Goal: Task Accomplishment & Management: Manage account settings

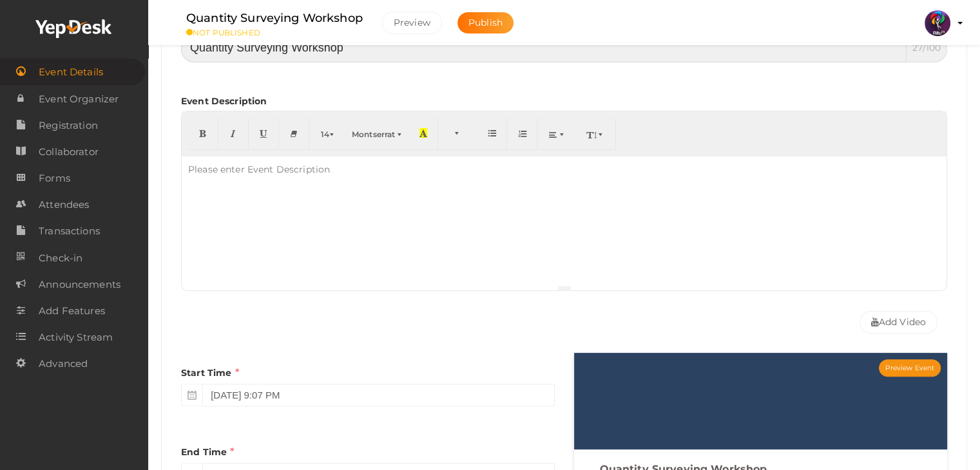
scroll to position [268, 0]
type input "Quantity Surveying Workshop"
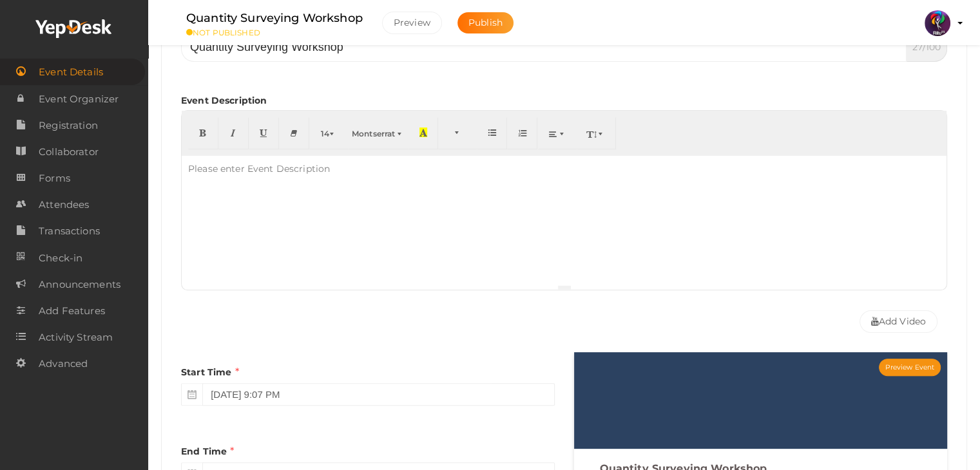
click at [652, 253] on div at bounding box center [564, 220] width 765 height 129
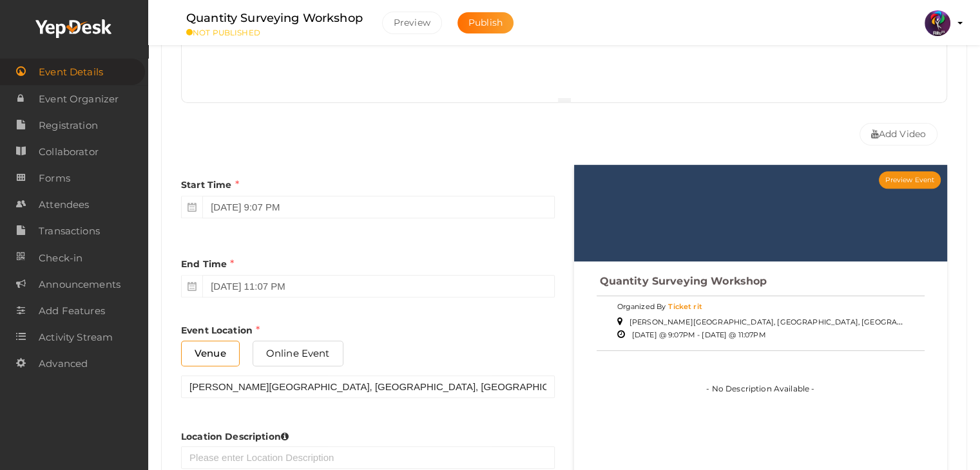
scroll to position [454, 0]
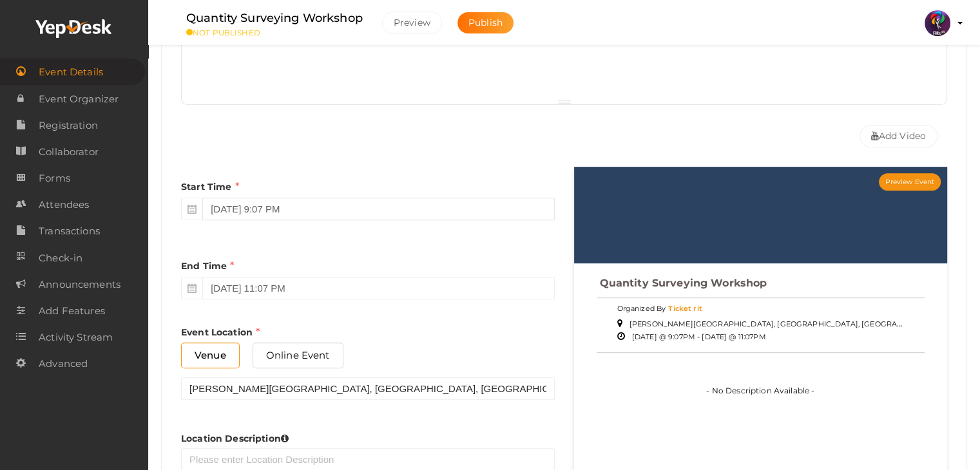
click at [374, 208] on input "October 17, 2025 9:07 PM" at bounding box center [378, 209] width 352 height 23
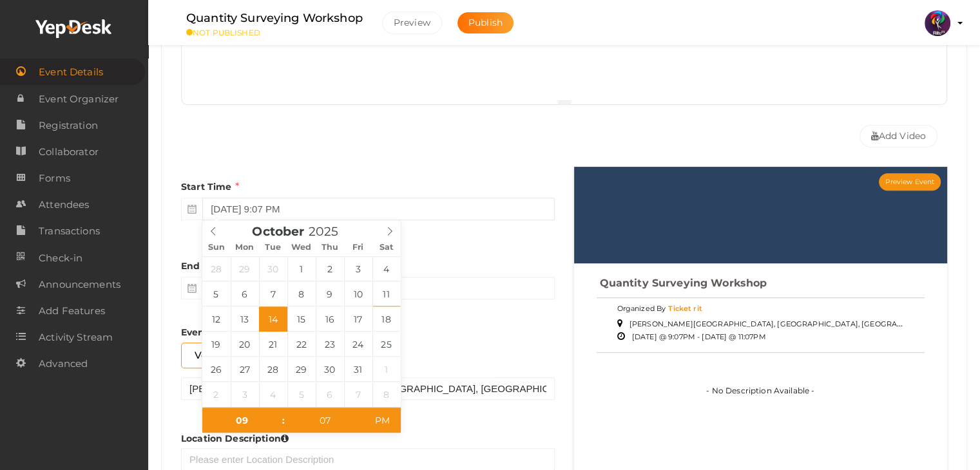
type input "October 14, 2025 9:07 PM"
click at [523, 252] on div "End Time October 17, 2025 11:07 PM" at bounding box center [368, 276] width 374 height 60
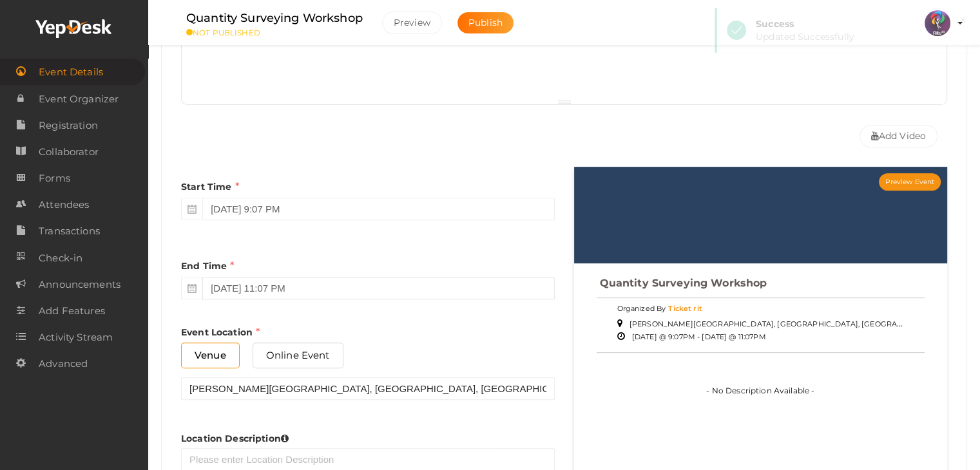
click at [317, 289] on input "October 17, 2025 11:07 PM" at bounding box center [378, 288] width 352 height 23
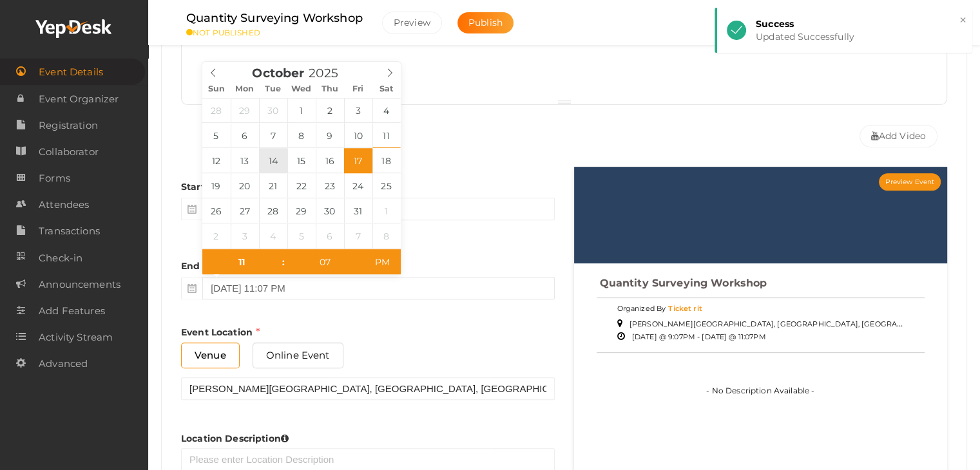
type input "October 14, 2025 11:07 PM"
click at [482, 193] on div "Start Time October 14, 2025 9:07 PM" at bounding box center [368, 197] width 374 height 60
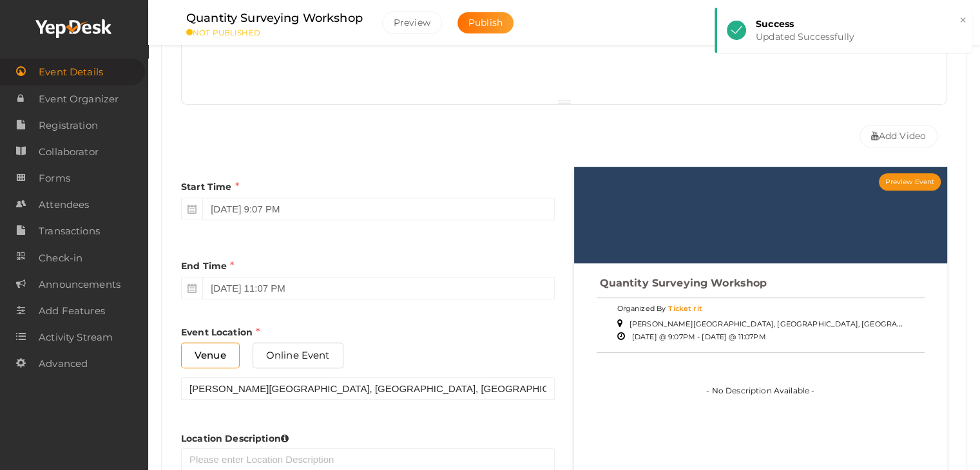
click at [440, 322] on div "Start Time October 14, 2025 9:07 PM End Time October 14, 2025 11:07 PM End Time…" at bounding box center [367, 332] width 393 height 330
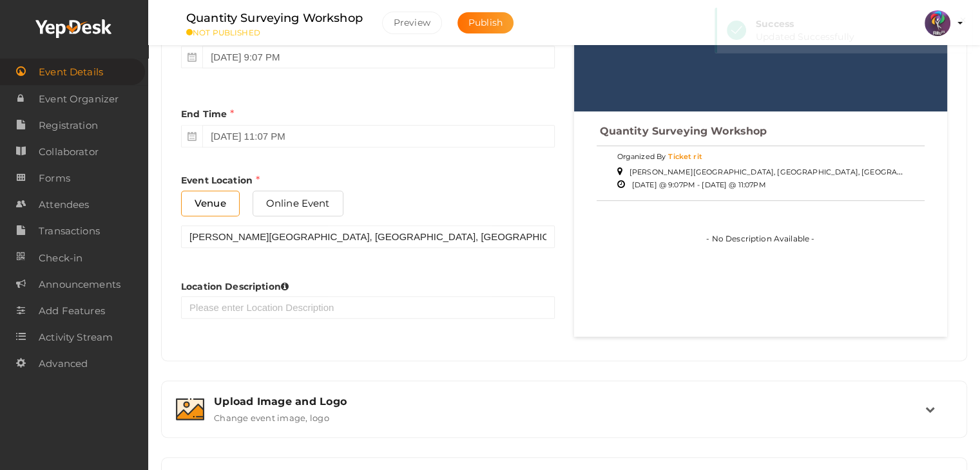
scroll to position [621, 0]
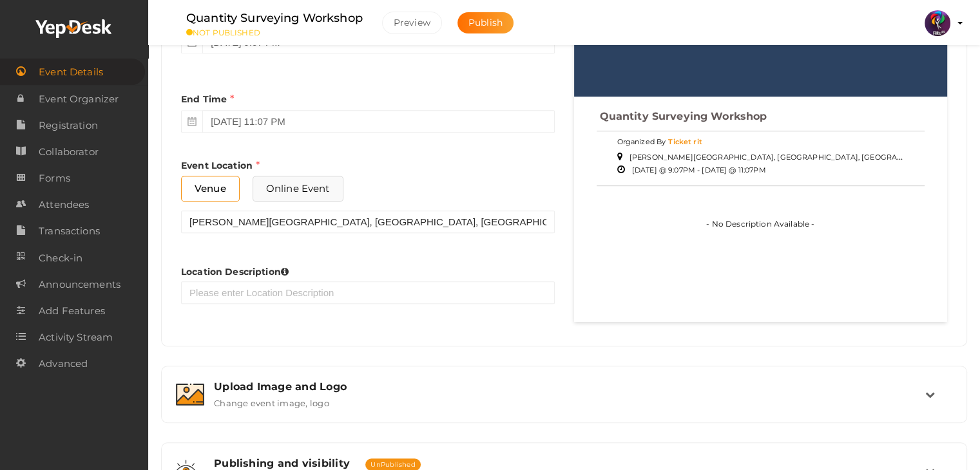
click at [325, 189] on span "Online Event" at bounding box center [298, 188] width 91 height 25
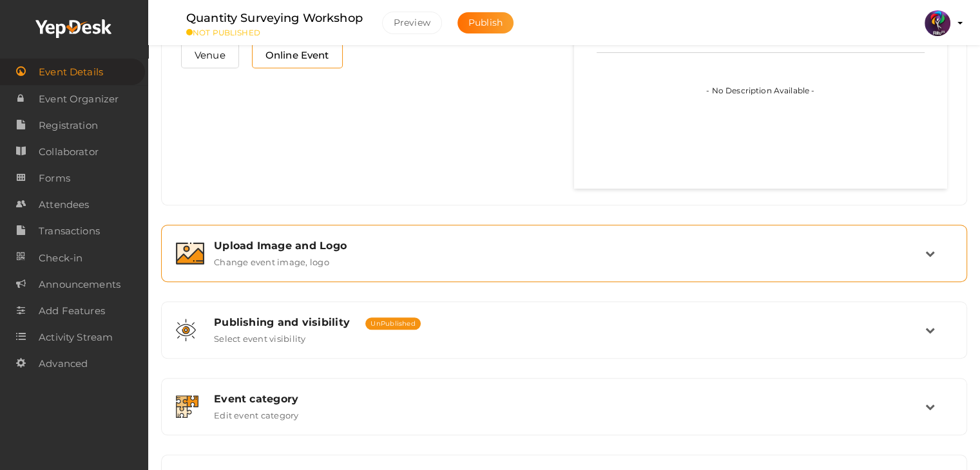
scroll to position [755, 0]
click at [428, 246] on div "Upload Image and Logo" at bounding box center [570, 244] width 712 height 12
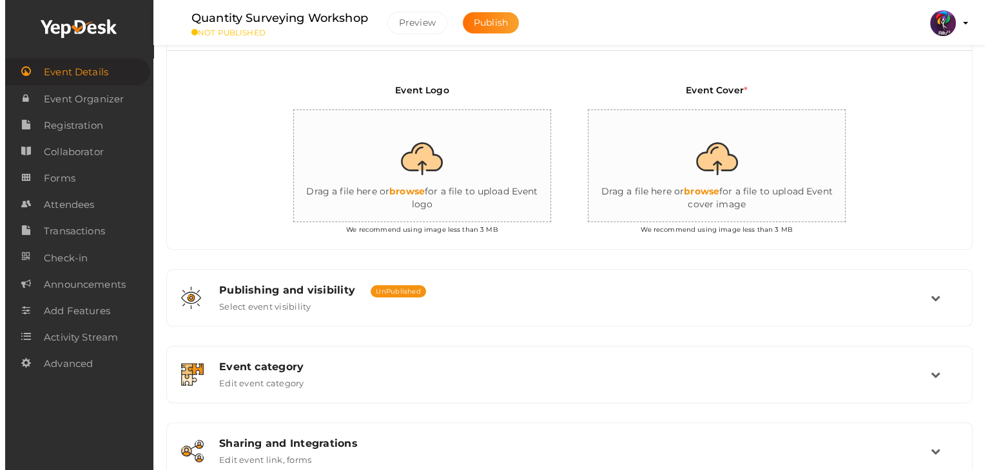
scroll to position [285, 0]
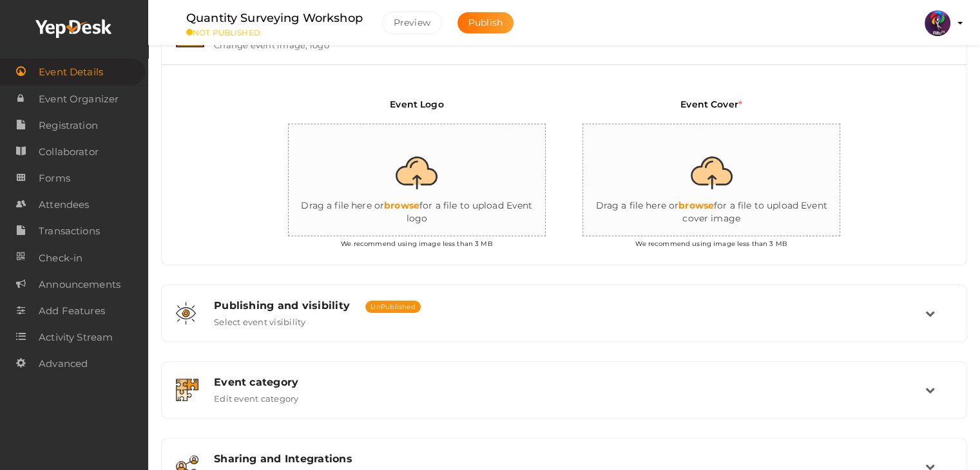
click at [422, 202] on input "file" at bounding box center [418, 180] width 258 height 113
type input "C:\fakepath\logo yepdesk.png"
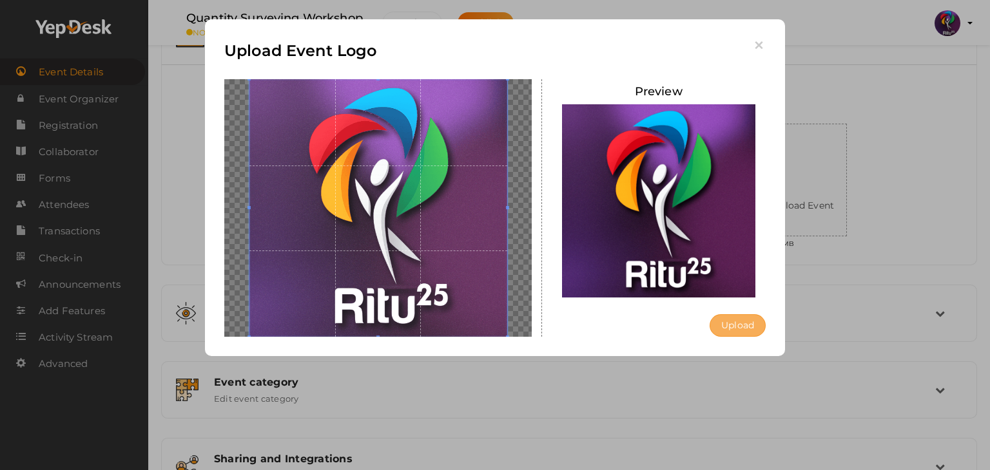
click at [745, 320] on button "Upload" at bounding box center [738, 326] width 56 height 23
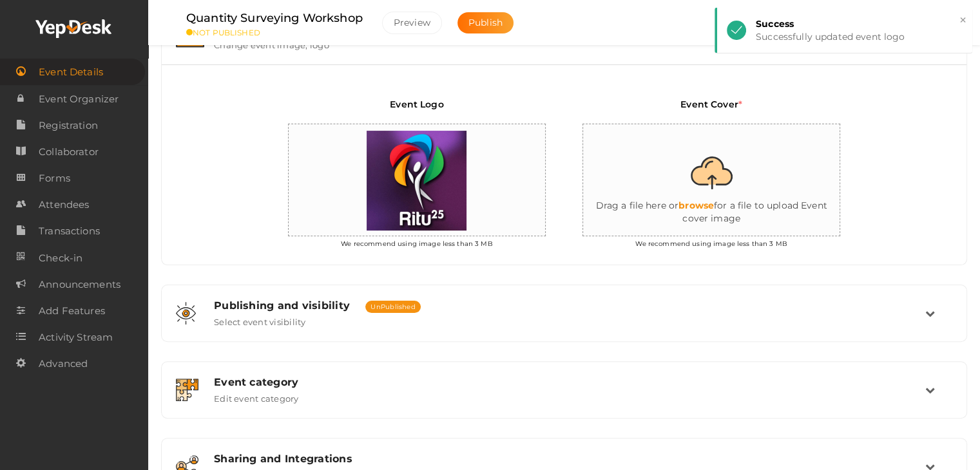
click at [724, 200] on input "file" at bounding box center [712, 180] width 258 height 113
type input "C:\fakepath\IMG-20251011-WA0143.jpg"
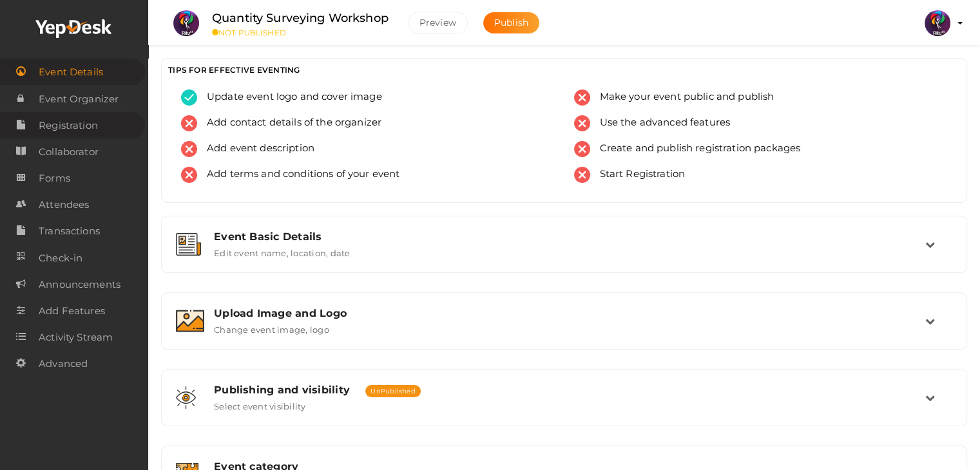
click at [56, 128] on span "Registration" at bounding box center [68, 126] width 59 height 26
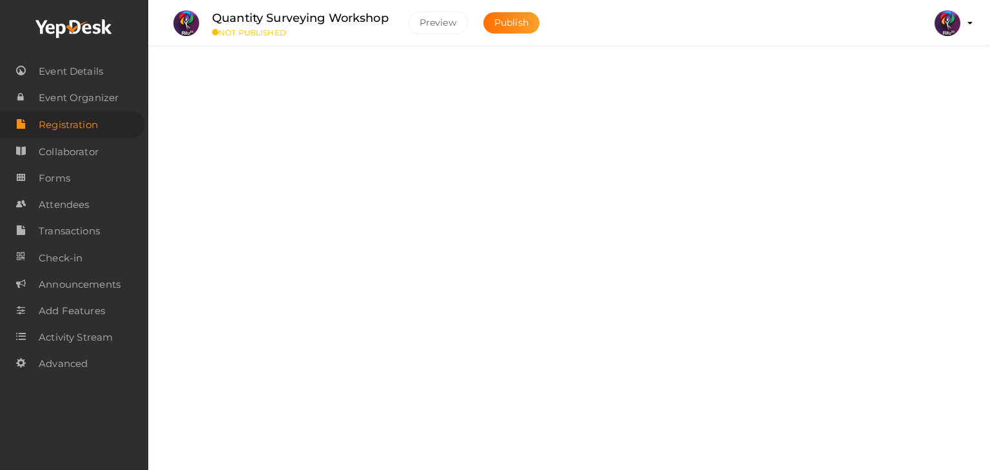
click at [938, 73] on label at bounding box center [932, 75] width 52 height 23
click at [915, 73] on input "checkbox" at bounding box center [910, 71] width 8 height 8
checkbox input "true"
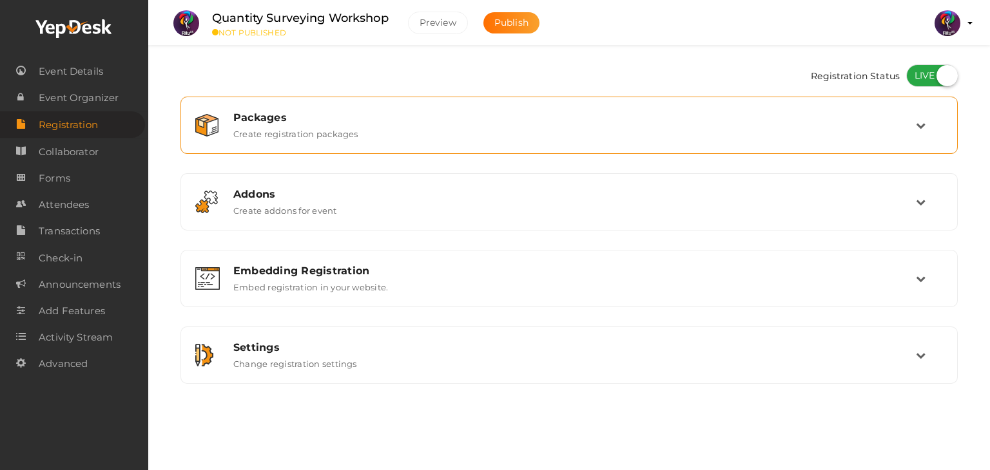
click at [600, 133] on div "Packages Create registration packages" at bounding box center [570, 125] width 692 height 28
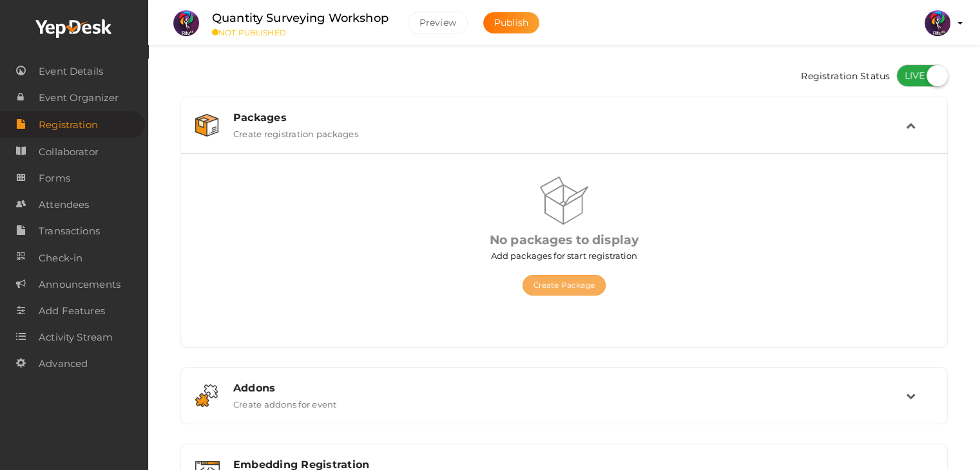
click at [570, 292] on button "Create Package" at bounding box center [565, 285] width 84 height 21
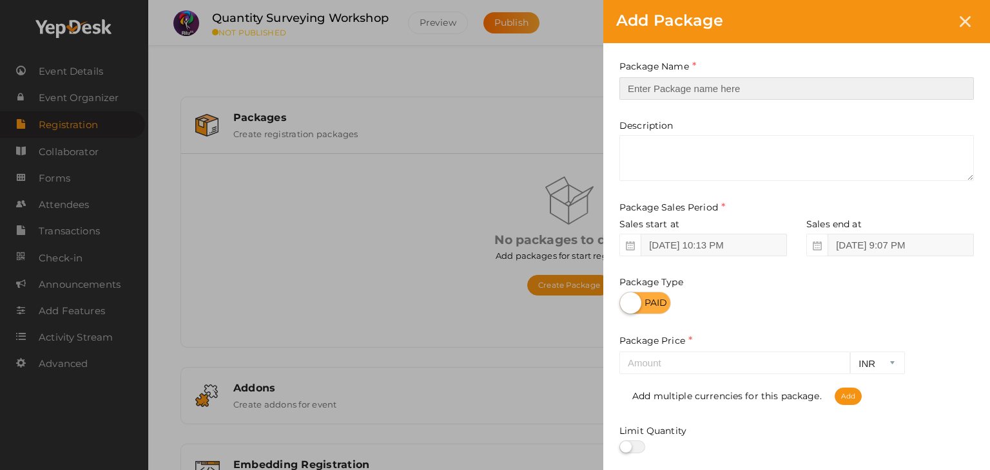
click at [652, 95] on input "text" at bounding box center [796, 88] width 354 height 23
type input "Quantity Surveying Workshop"
click at [745, 305] on div at bounding box center [796, 303] width 354 height 23
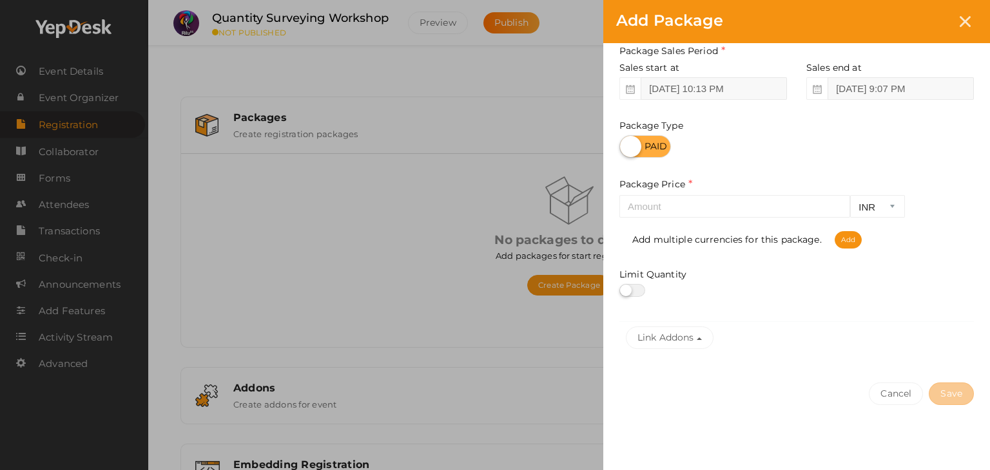
scroll to position [160, 0]
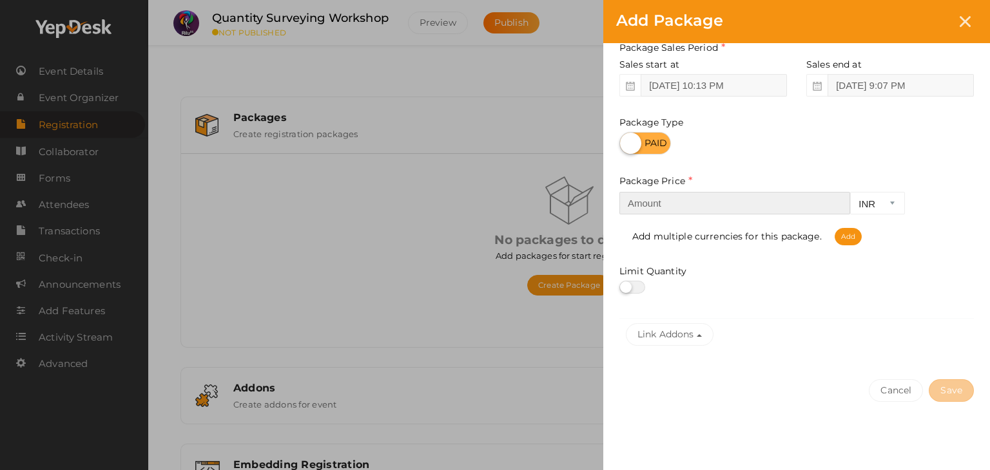
click at [746, 209] on input "number" at bounding box center [734, 203] width 231 height 23
type input "150"
click at [827, 287] on div at bounding box center [796, 287] width 354 height 13
click at [636, 291] on label at bounding box center [632, 287] width 26 height 13
click at [628, 291] on input "checkbox" at bounding box center [623, 288] width 8 height 8
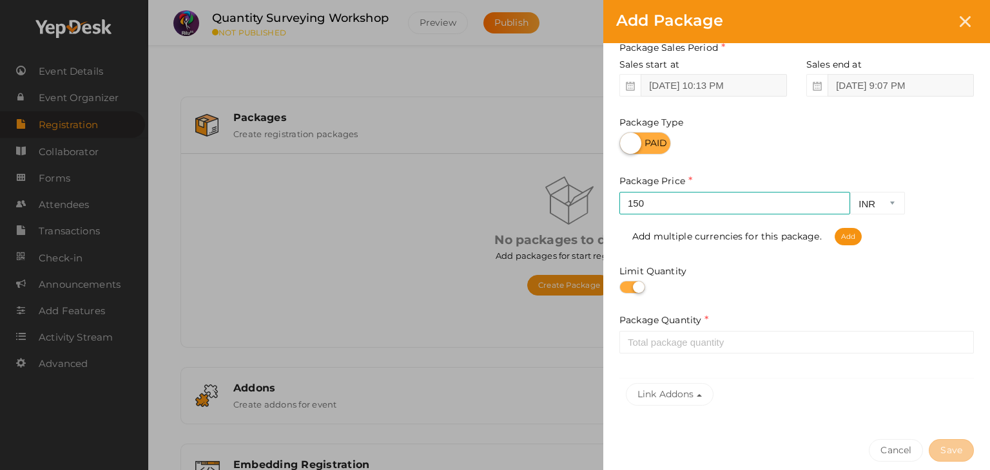
click at [636, 291] on label at bounding box center [632, 287] width 26 height 13
click at [628, 291] on input "checkbox" at bounding box center [623, 288] width 8 height 8
checkbox input "false"
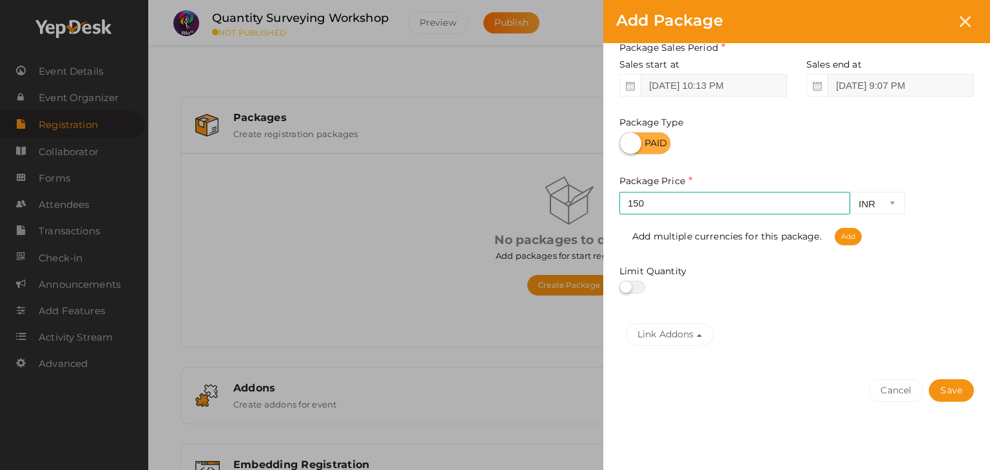
click at [737, 295] on div "Package Name Quantity Surveying Workshop This field is Required. Package Name a…" at bounding box center [796, 125] width 387 height 484
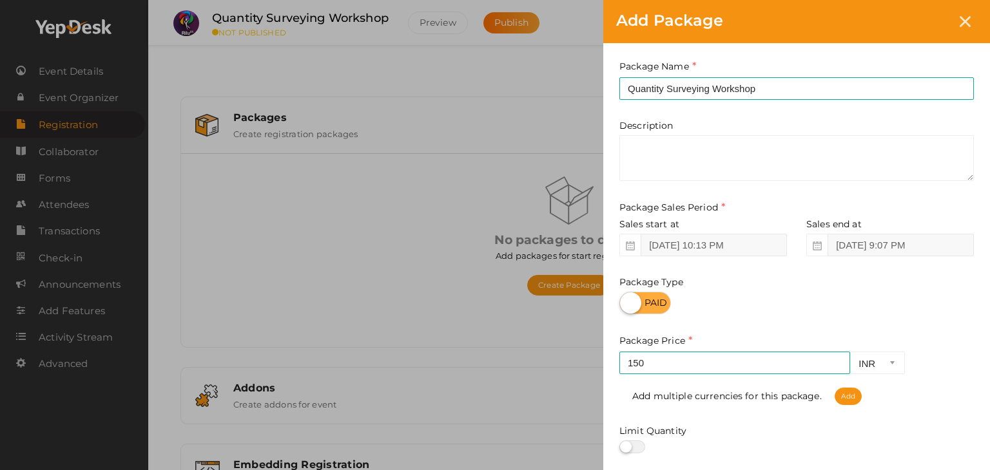
click at [811, 309] on div at bounding box center [796, 303] width 354 height 23
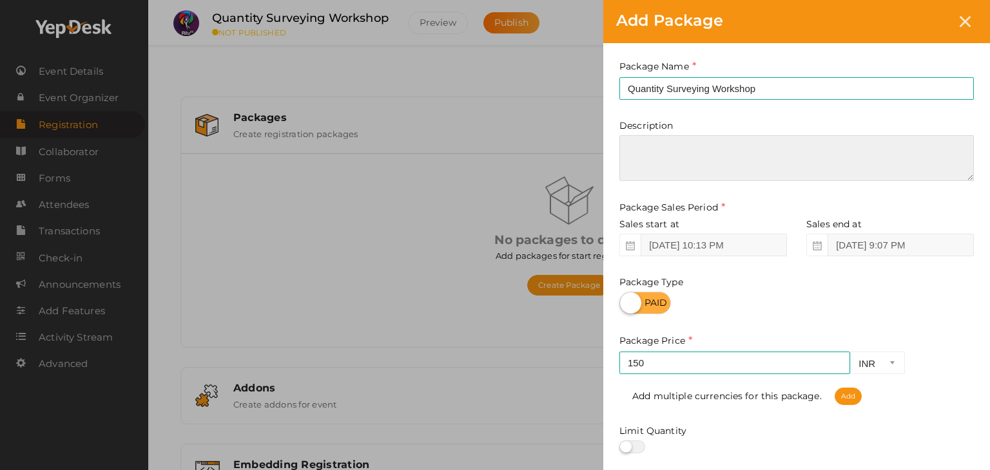
click at [717, 162] on textarea at bounding box center [796, 158] width 354 height 46
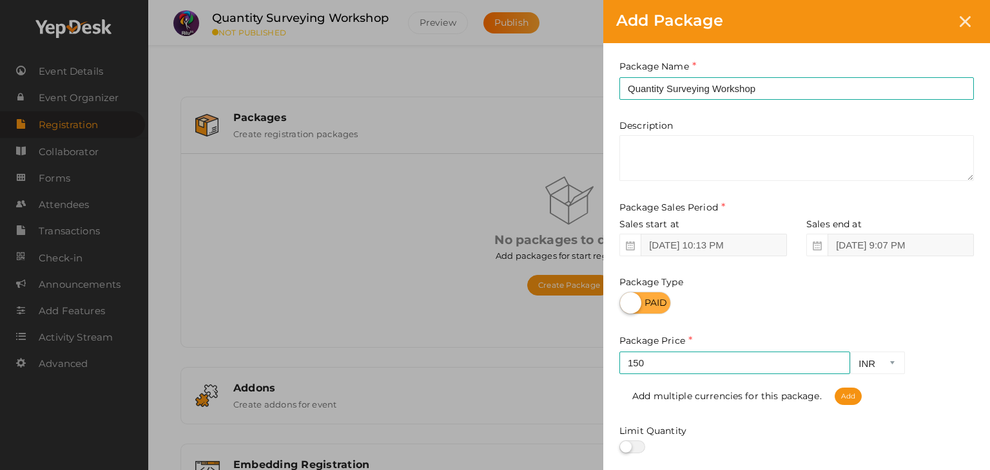
click at [713, 115] on div "Package Name Quantity Surveying Workshop This field is Required. Package Name a…" at bounding box center [796, 285] width 387 height 484
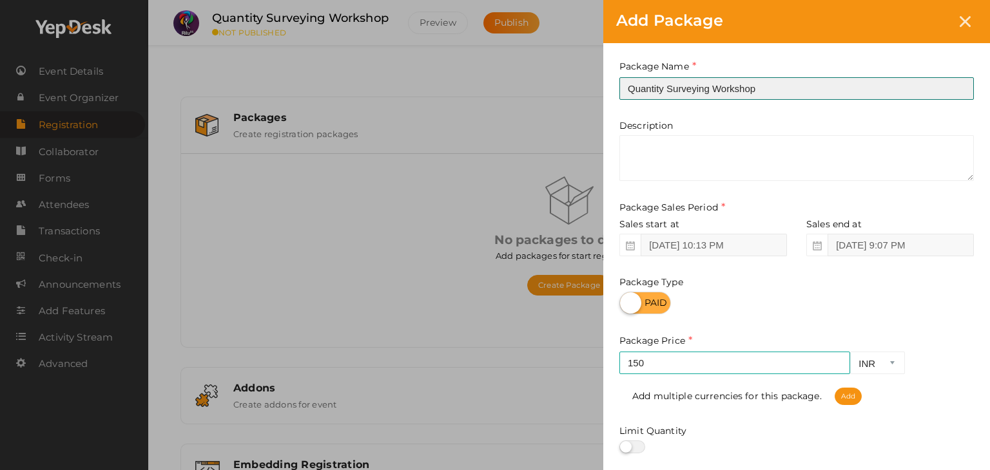
click at [802, 86] on input "Quantity Surveying Workshop" at bounding box center [796, 88] width 354 height 23
type input "Registration"
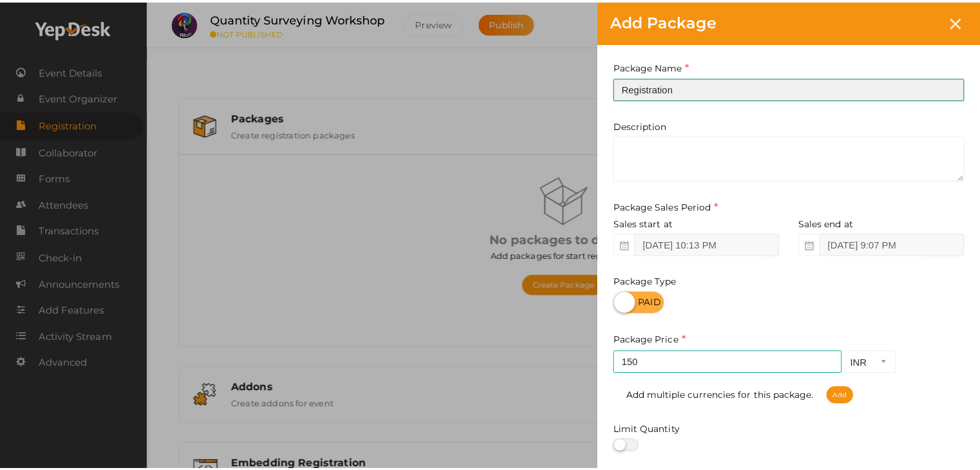
scroll to position [160, 0]
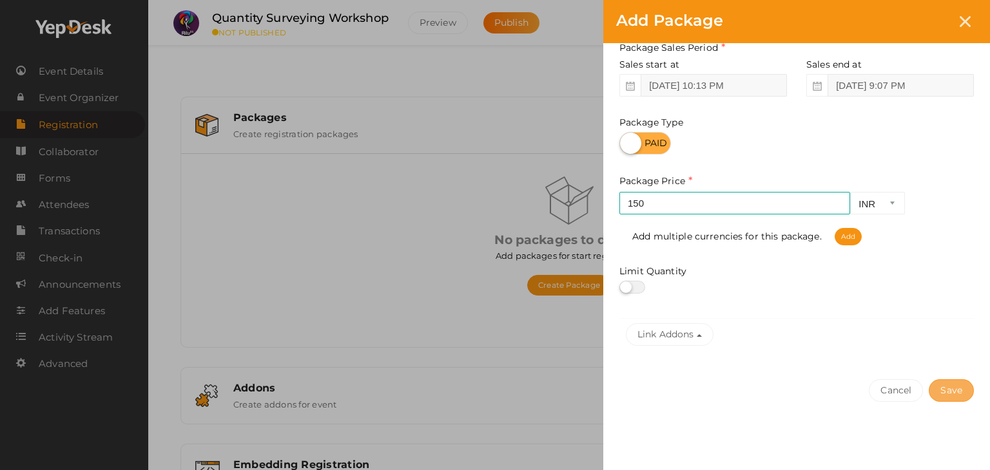
click at [956, 395] on button "Save" at bounding box center [951, 391] width 45 height 23
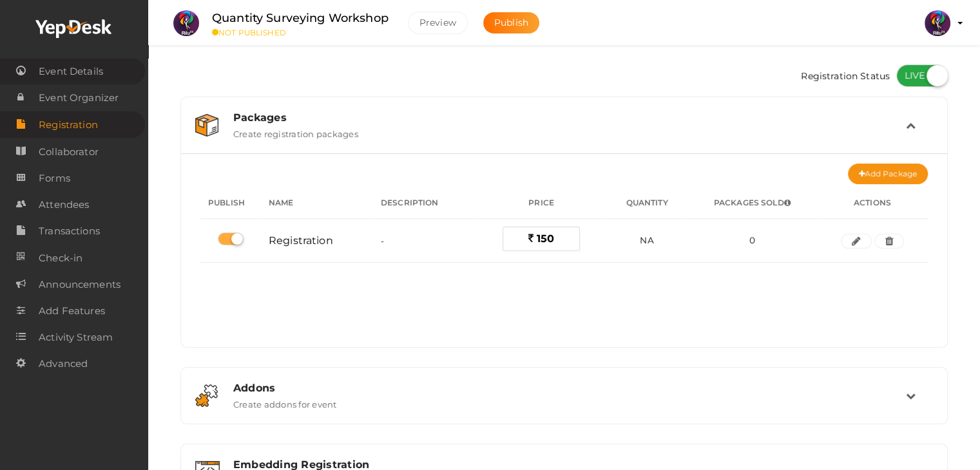
click at [75, 72] on span "Event Details" at bounding box center [71, 72] width 64 height 26
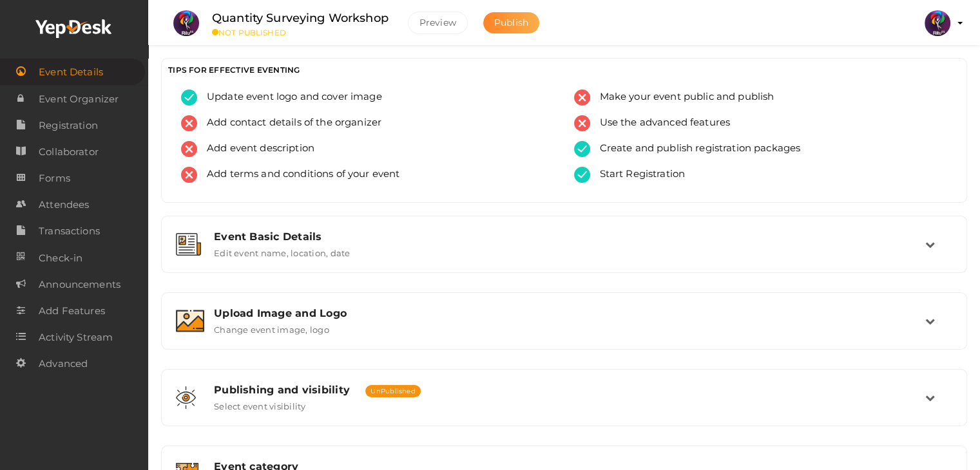
click at [519, 19] on span "Publish" at bounding box center [511, 23] width 34 height 12
click at [44, 178] on span "Forms" at bounding box center [55, 179] width 32 height 26
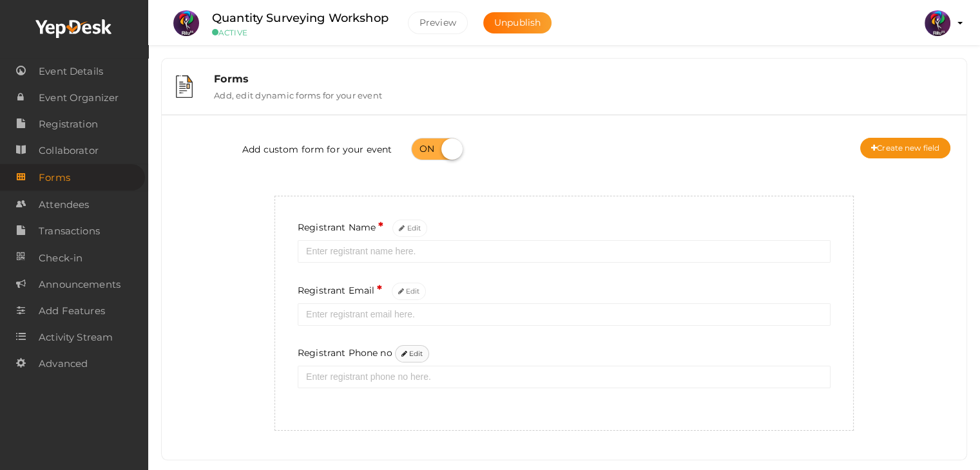
click at [404, 353] on icon at bounding box center [405, 354] width 6 height 7
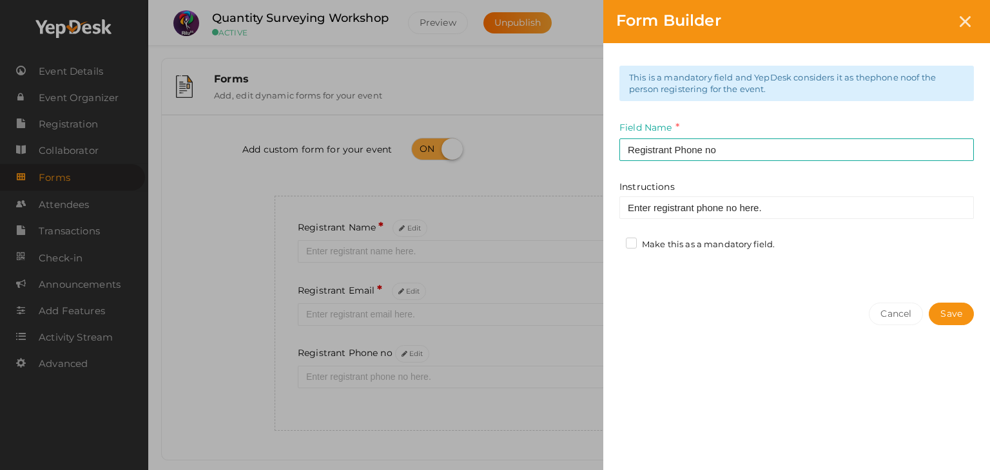
click at [632, 245] on label "Make this as a mandatory field." at bounding box center [700, 244] width 149 height 13
click at [613, 241] on input "Make this as a mandatory field." at bounding box center [613, 241] width 0 height 0
click at [945, 313] on button "Save" at bounding box center [951, 314] width 45 height 23
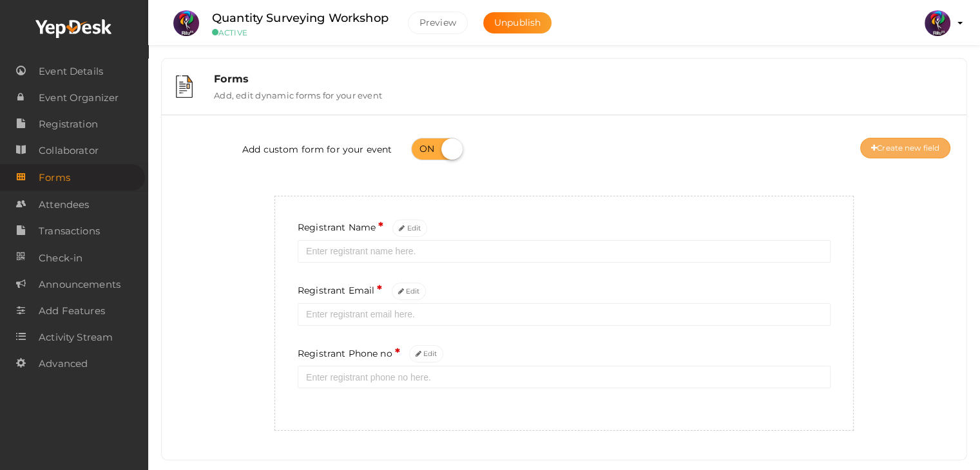
click at [888, 140] on button "Create new field" at bounding box center [905, 148] width 90 height 21
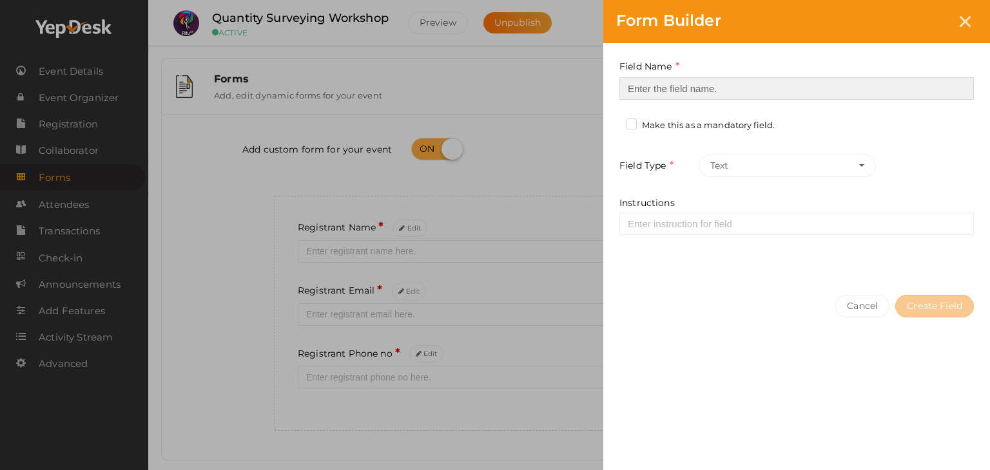
click at [662, 89] on input at bounding box center [796, 88] width 354 height 23
type input "Registrant College"
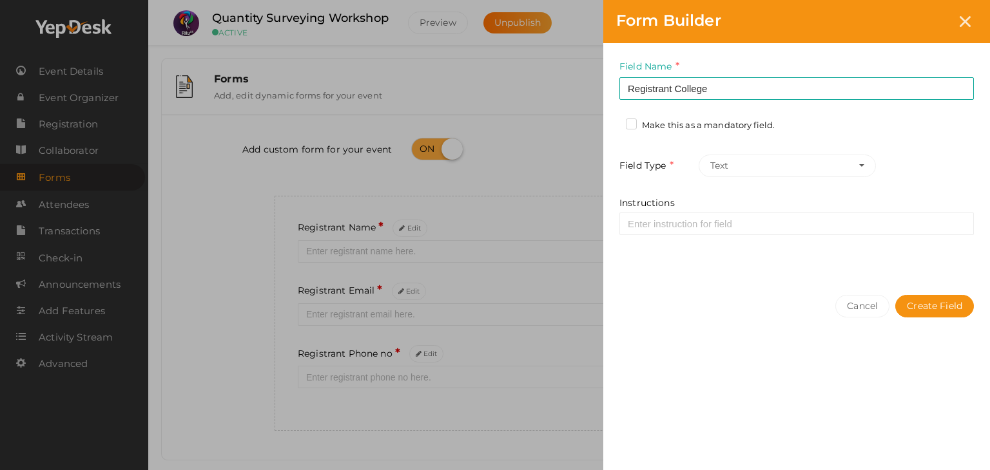
click at [632, 126] on label "Make this as a mandatory field." at bounding box center [700, 125] width 149 height 13
click at [613, 122] on input "Make this as a mandatory field." at bounding box center [613, 122] width 0 height 0
click at [908, 295] on button "Create Field" at bounding box center [934, 306] width 79 height 23
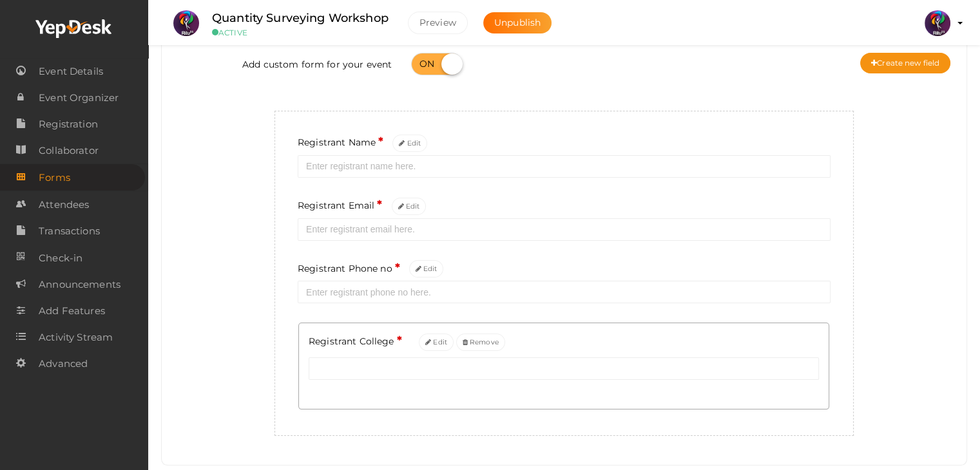
scroll to position [84, 0]
click at [889, 59] on button "Create new field" at bounding box center [905, 64] width 90 height 21
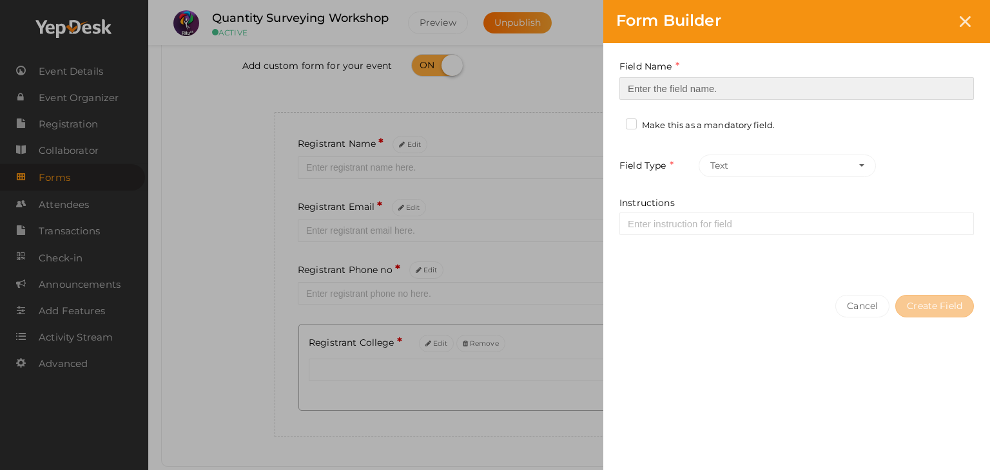
click at [665, 92] on input at bounding box center [796, 88] width 354 height 23
type input "Refferal ID"
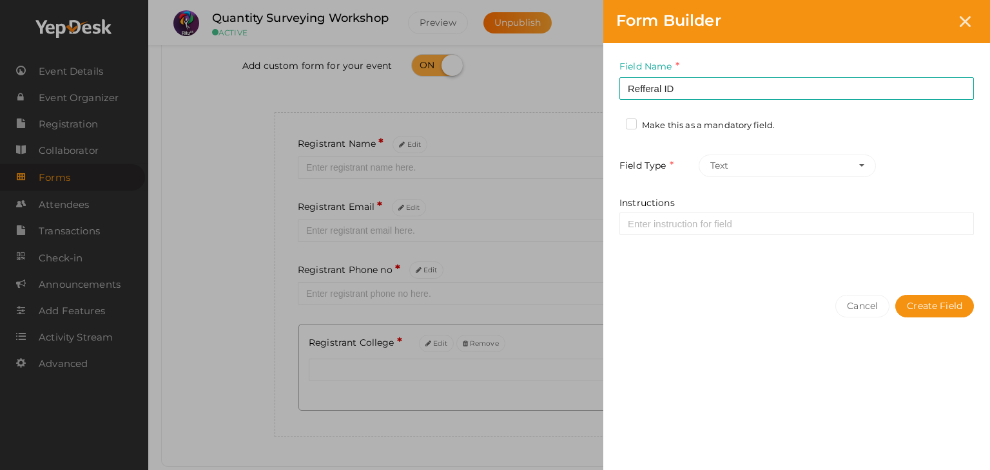
click at [635, 124] on label "Make this as a mandatory field." at bounding box center [700, 125] width 149 height 13
click at [613, 122] on input "Make this as a mandatory field." at bounding box center [613, 122] width 0 height 0
click at [635, 124] on label "Make this as a mandatory field." at bounding box center [700, 125] width 149 height 13
click at [613, 122] on input "Make this as a mandatory field." at bounding box center [613, 122] width 0 height 0
click at [944, 305] on button "Create Field" at bounding box center [934, 306] width 79 height 23
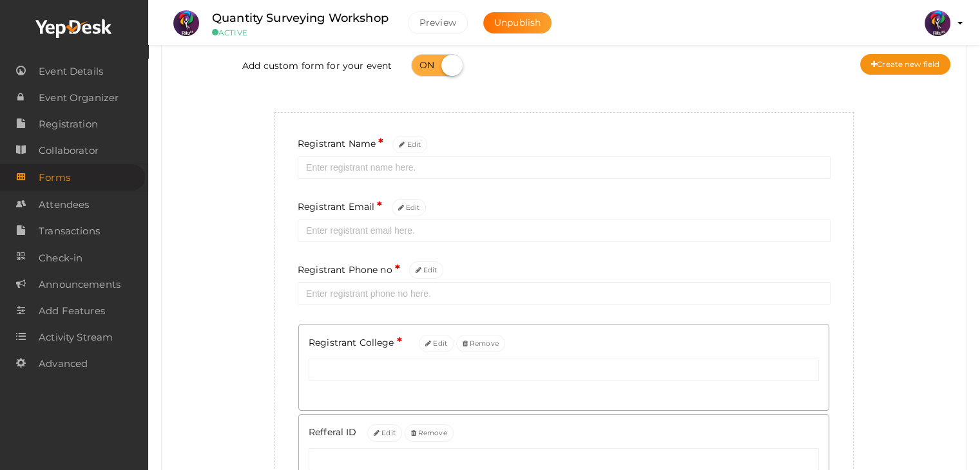
scroll to position [0, 0]
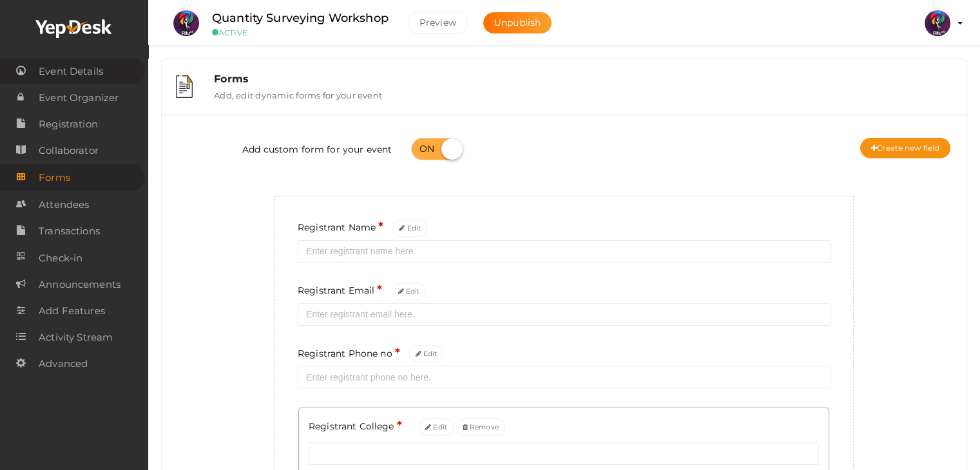
click at [84, 75] on span "Event Details" at bounding box center [71, 72] width 64 height 26
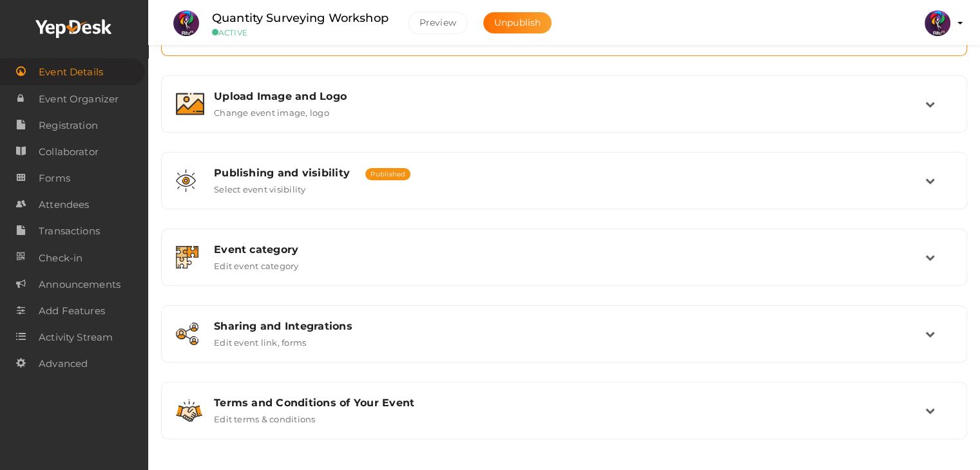
scroll to position [217, 0]
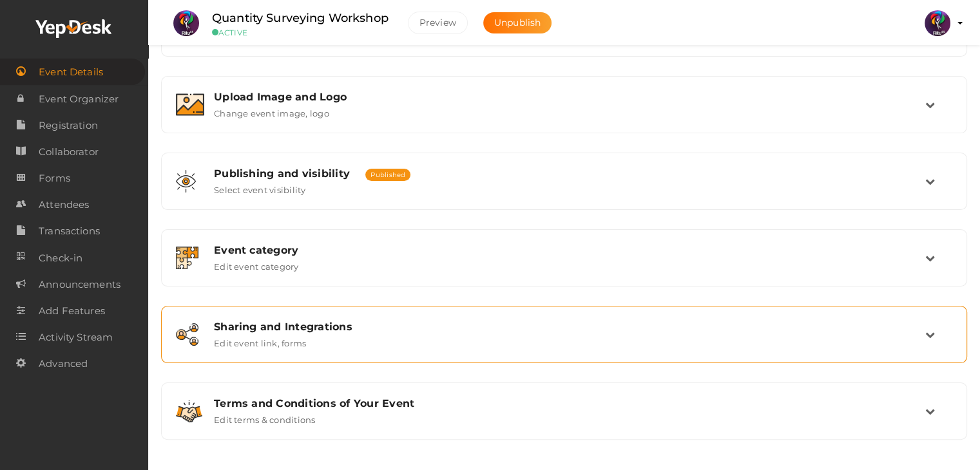
click at [455, 328] on div "Sharing and Integrations" at bounding box center [570, 327] width 712 height 12
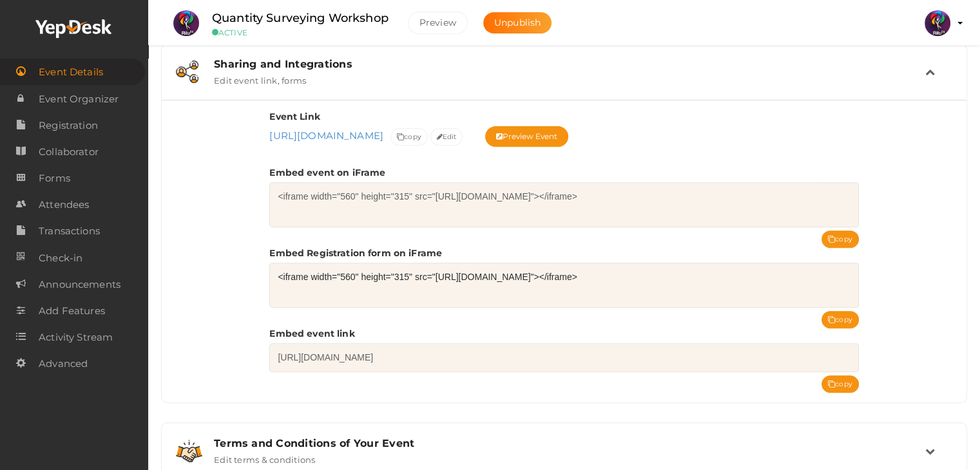
scroll to position [480, 0]
click at [833, 317] on icon at bounding box center [831, 320] width 7 height 7
click at [842, 315] on button "copy" at bounding box center [840, 319] width 37 height 17
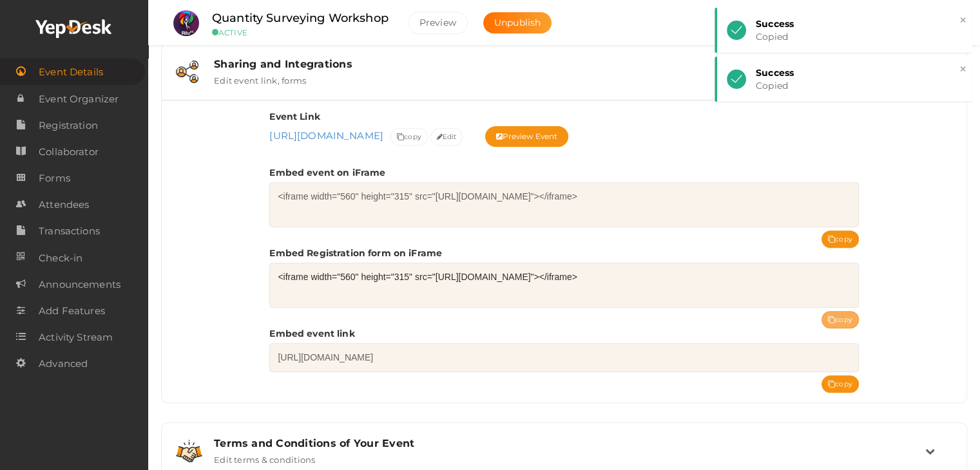
click at [842, 315] on button "copy" at bounding box center [840, 319] width 37 height 17
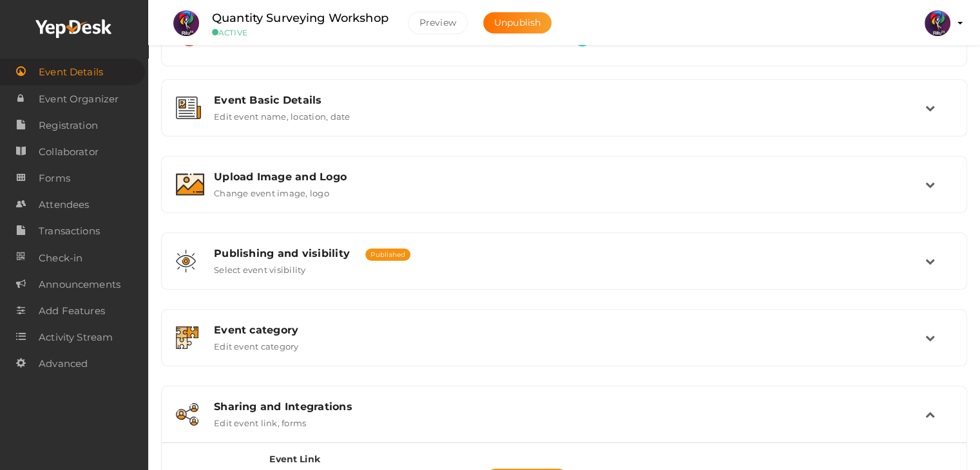
scroll to position [0, 0]
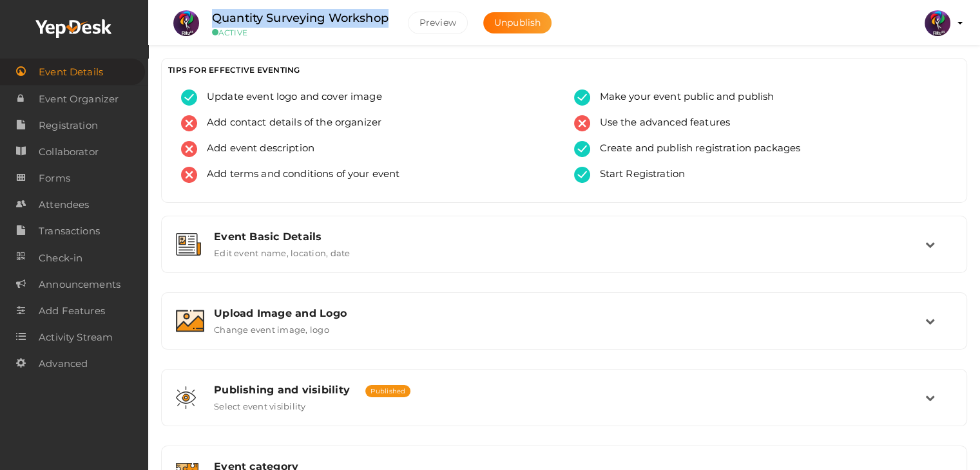
drag, startPoint x: 397, startPoint y: 18, endPoint x: 204, endPoint y: 20, distance: 193.4
click at [204, 20] on div "Quantity Surveying Workshop ACTIVE" at bounding box center [300, 23] width 202 height 28
copy label "Quantity Surveying Workshop"
click at [70, 364] on span "Advanced" at bounding box center [63, 364] width 49 height 26
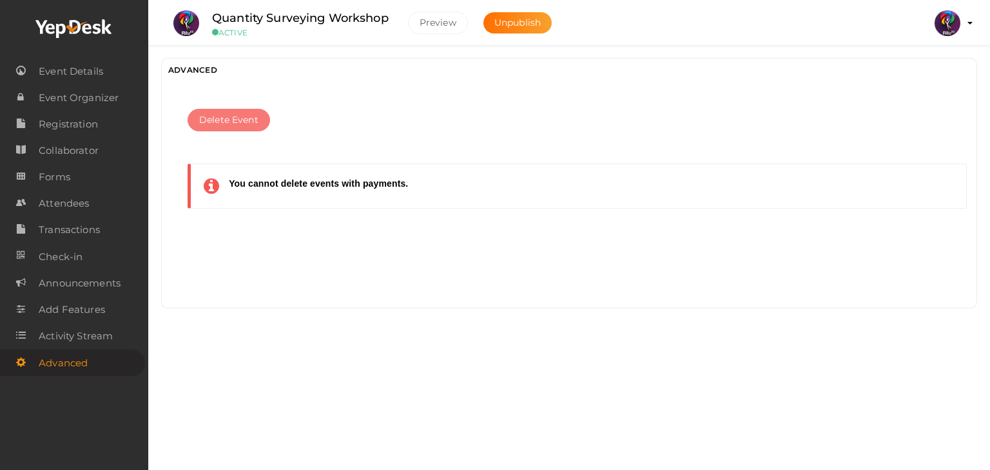
click at [251, 122] on span "Delete Event" at bounding box center [228, 120] width 59 height 14
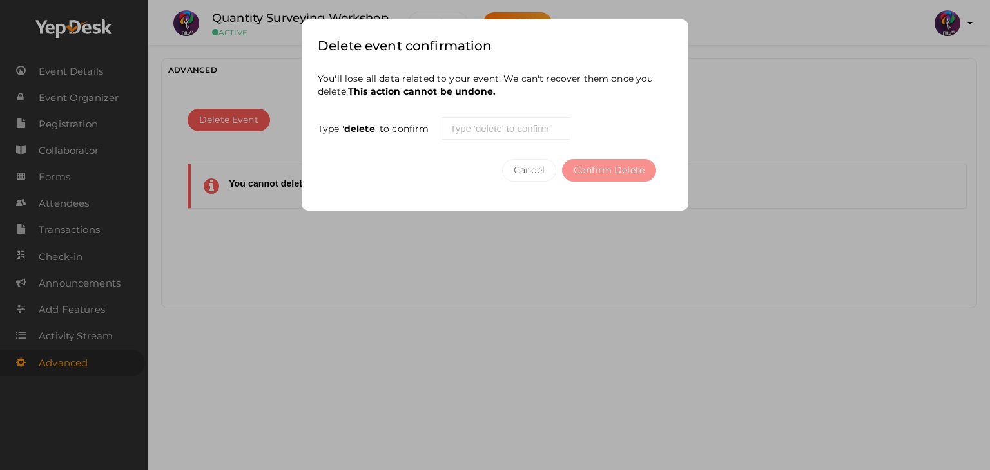
click at [371, 127] on b "delete" at bounding box center [359, 129] width 31 height 12
copy b "delete"
click at [480, 123] on input "text" at bounding box center [505, 128] width 129 height 23
paste input "delete"
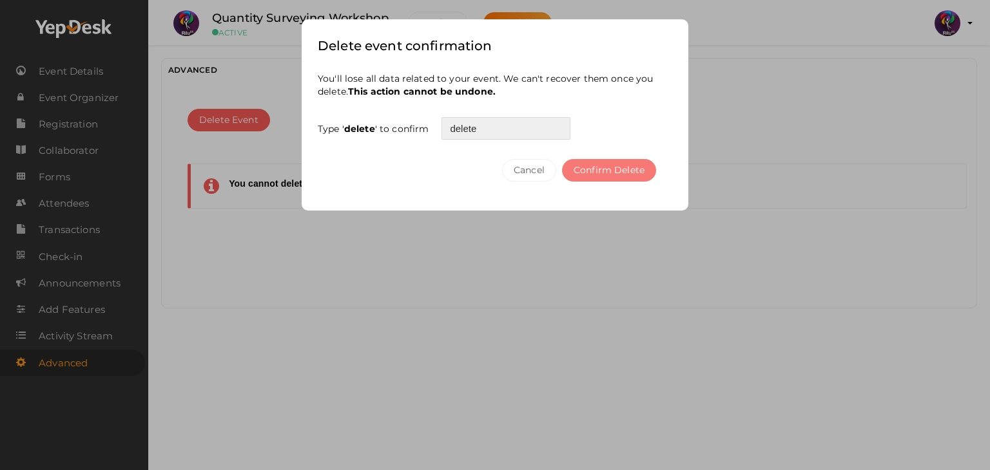
type input "delete"
click at [585, 173] on button "Confirm Delete" at bounding box center [609, 170] width 94 height 23
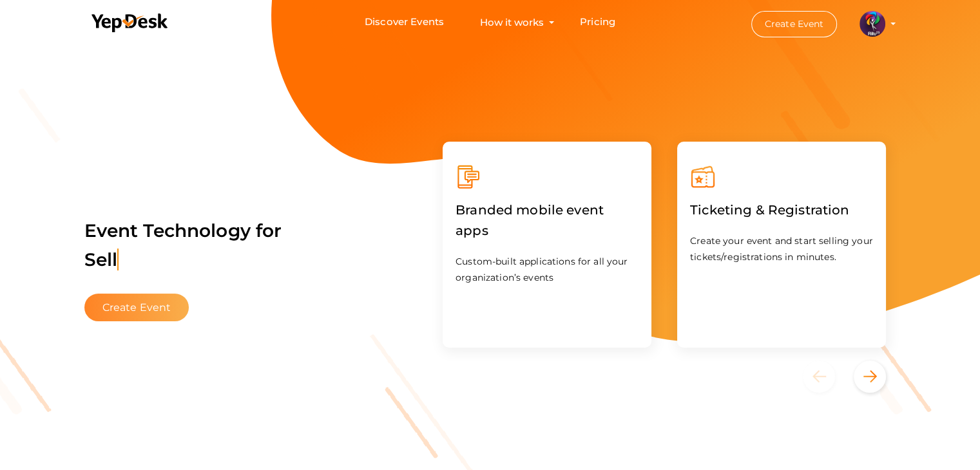
click at [135, 307] on button "Create Event" at bounding box center [136, 308] width 105 height 28
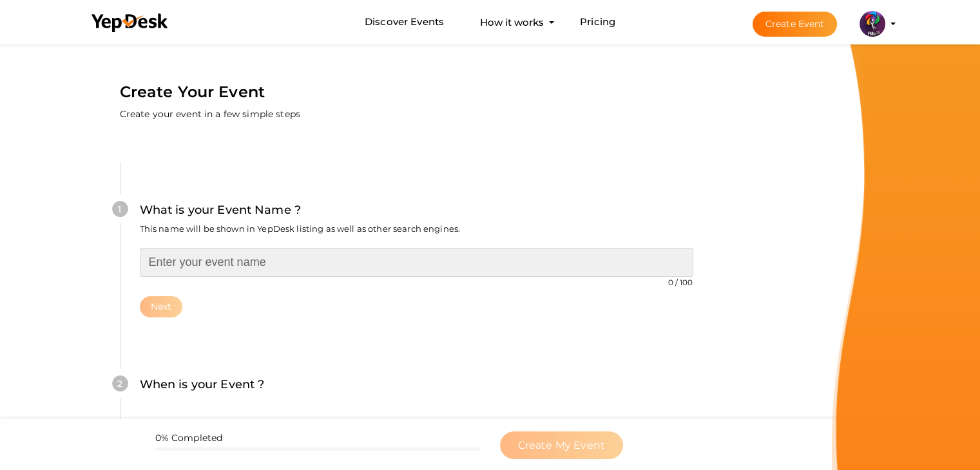
click at [217, 255] on input "text" at bounding box center [417, 262] width 554 height 29
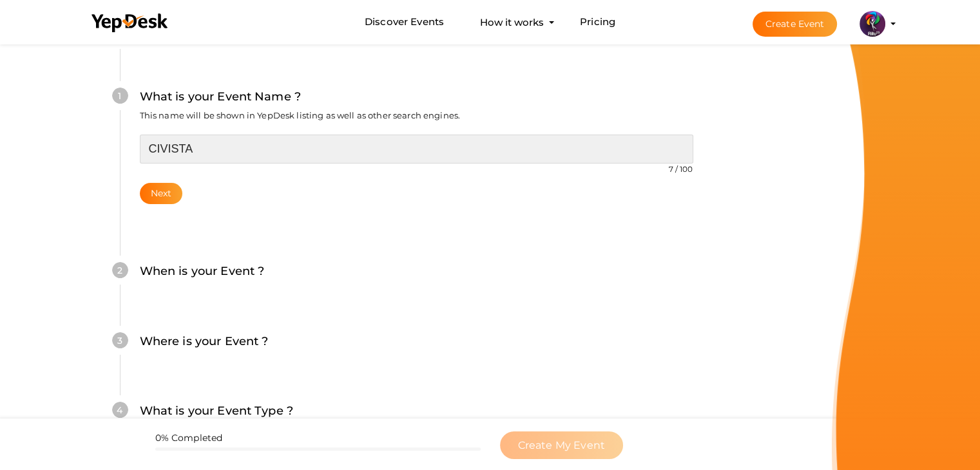
scroll to position [113, 0]
type input "CIVISTA"
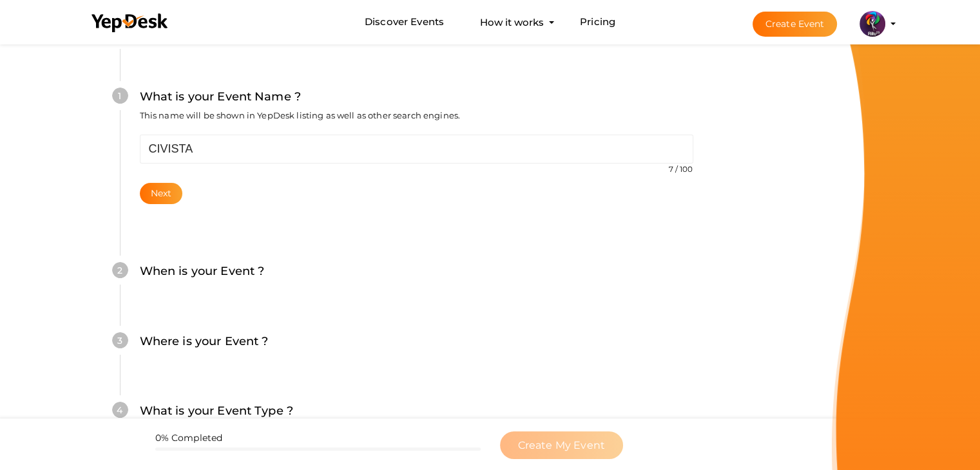
click at [193, 278] on label "When is your Event ?" at bounding box center [202, 271] width 125 height 19
click at [171, 188] on button "Next" at bounding box center [161, 193] width 43 height 21
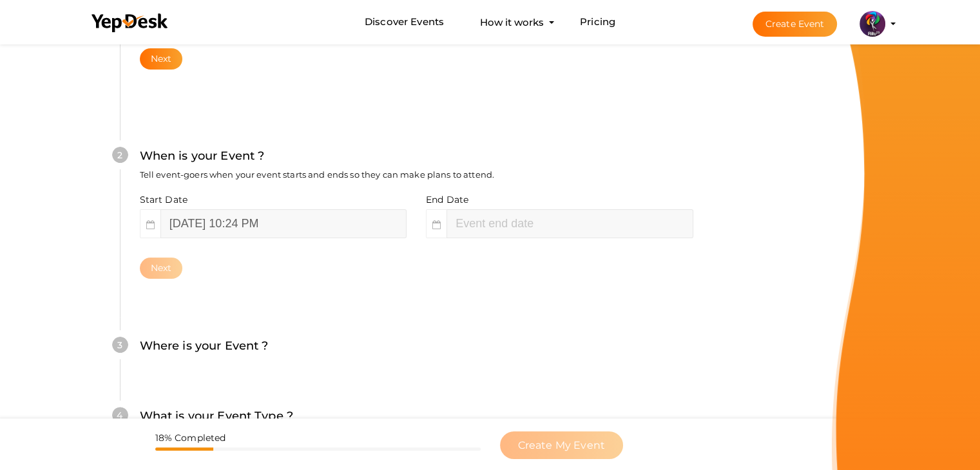
scroll to position [265, 0]
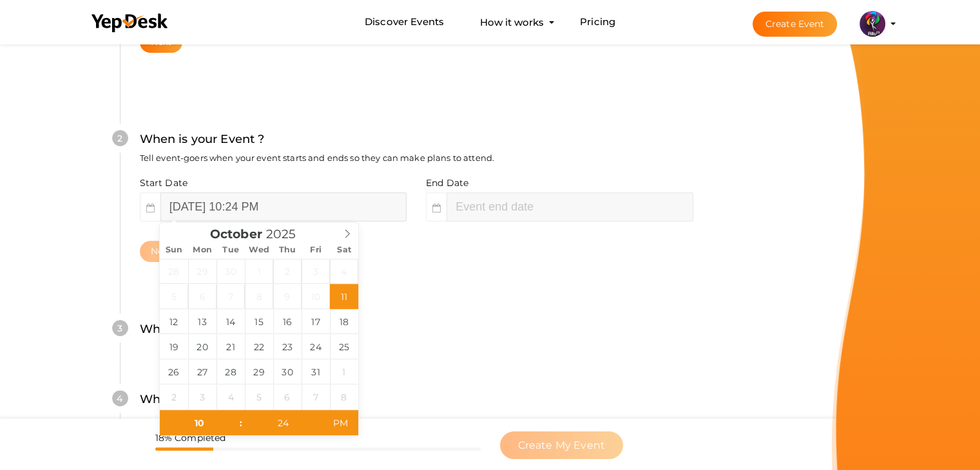
click at [323, 209] on input "October 11, 2025 10:24 PM" at bounding box center [283, 207] width 246 height 29
type input "October 15, 2025 10:24 PM"
type input "24"
type input "October 16, 2025 12:24 AM"
click at [484, 209] on input "October 16, 2025 12:24 AM" at bounding box center [570, 207] width 246 height 29
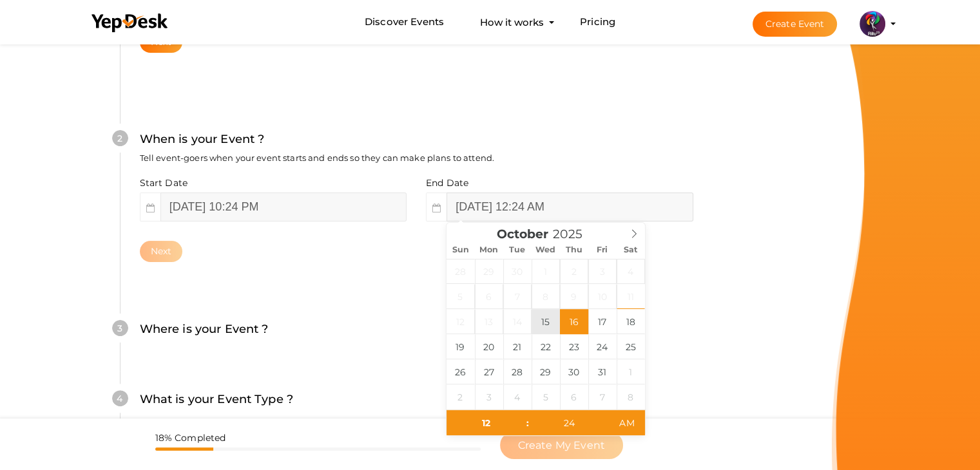
type input "10"
type input "54"
type input "October 15, 2025 10:54 PM"
click at [249, 267] on div "2 When is your Event ? Tell event-goers when your event starts and ends so they…" at bounding box center [416, 196] width 593 height 209
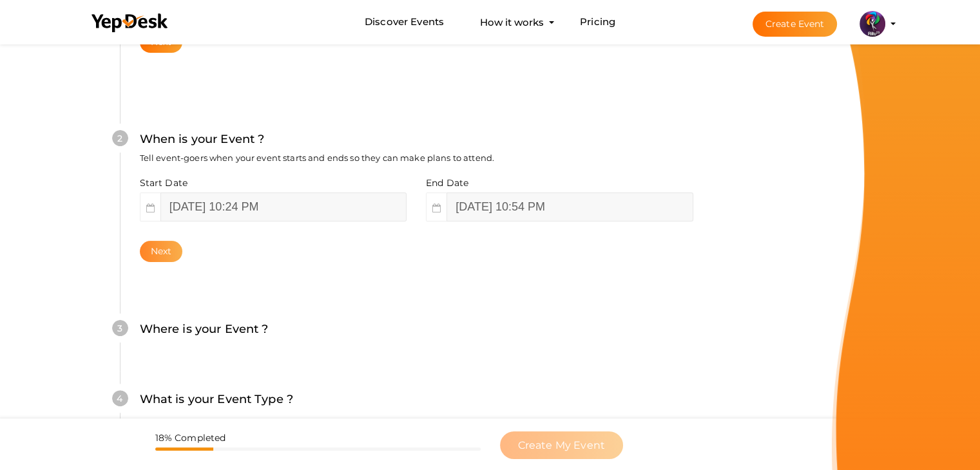
click at [159, 258] on button "Next" at bounding box center [161, 251] width 43 height 21
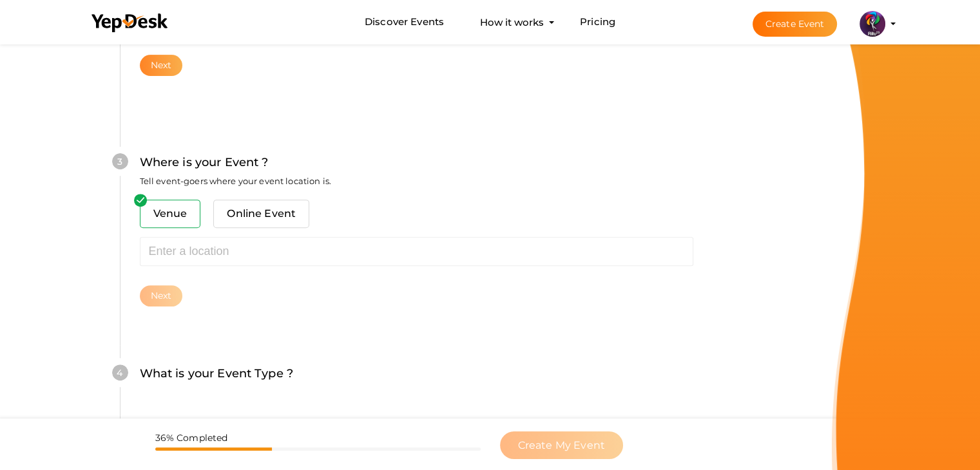
scroll to position [474, 0]
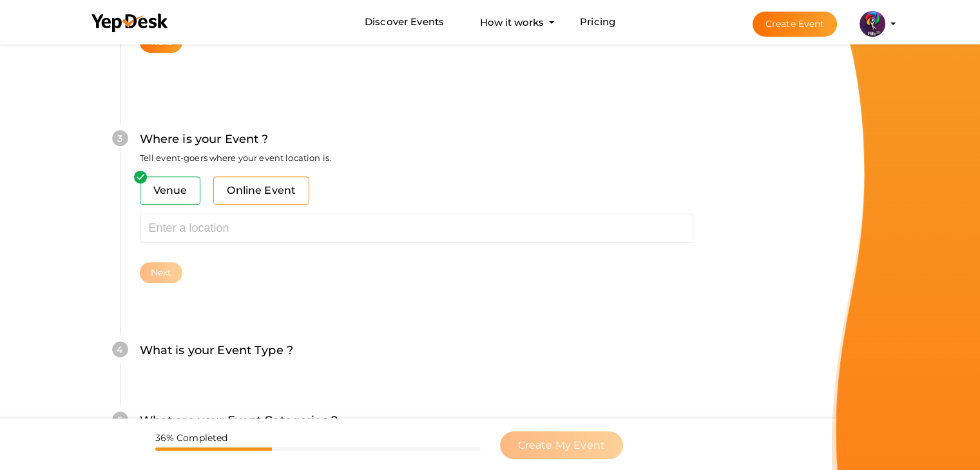
click at [238, 200] on span "Online Event" at bounding box center [261, 191] width 96 height 28
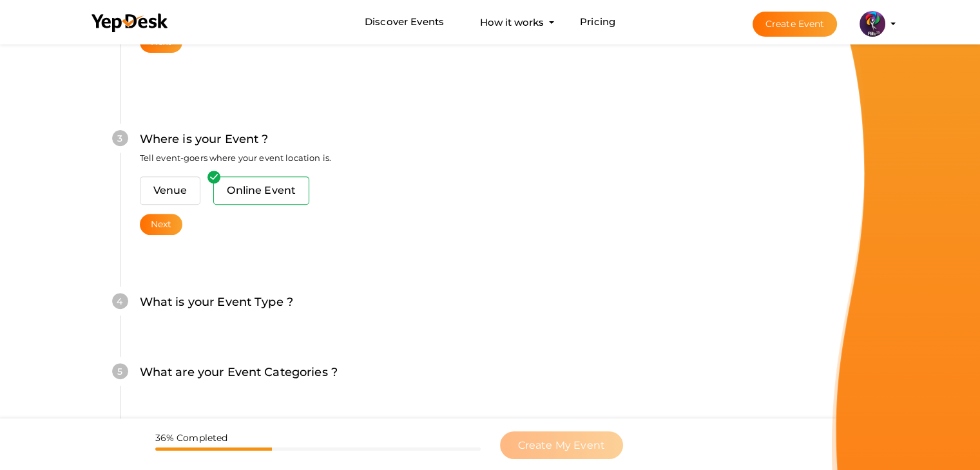
click at [255, 302] on label "What is your Event Type ?" at bounding box center [217, 302] width 154 height 19
click at [156, 228] on button "Next" at bounding box center [161, 224] width 43 height 21
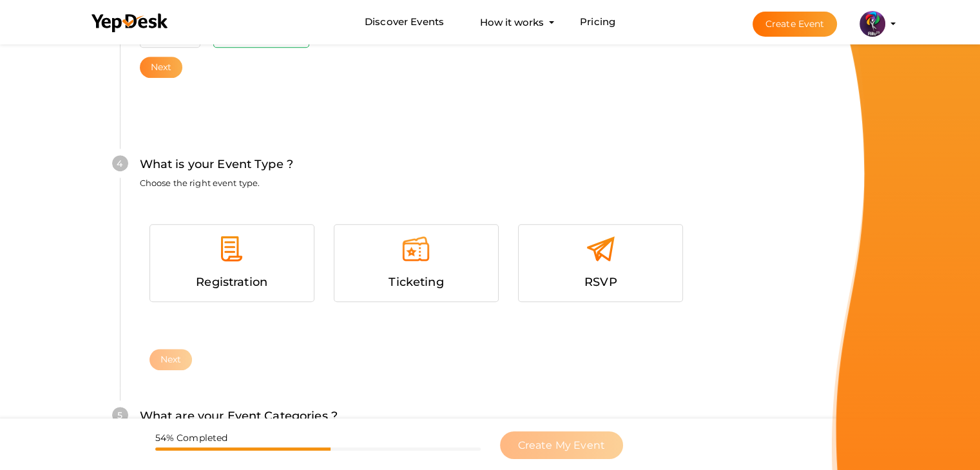
scroll to position [657, 0]
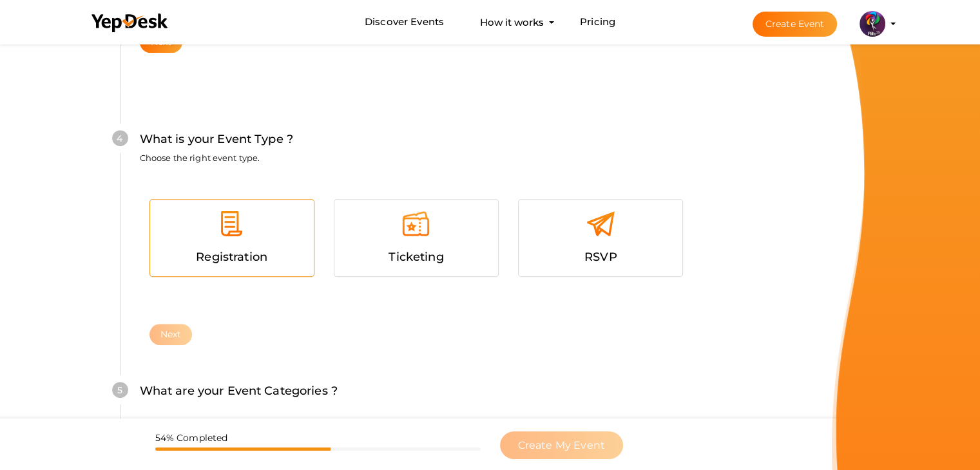
click at [250, 214] on div at bounding box center [232, 228] width 144 height 39
click at [176, 336] on button "Next" at bounding box center [171, 334] width 43 height 21
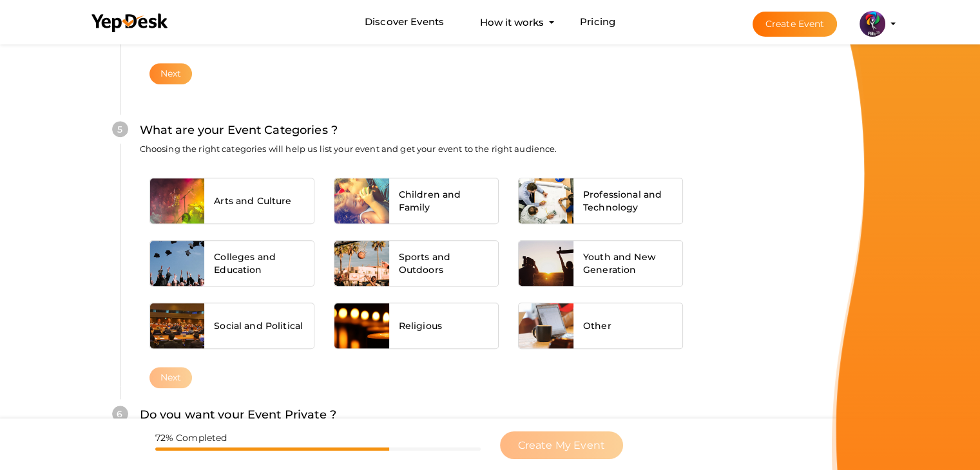
scroll to position [927, 0]
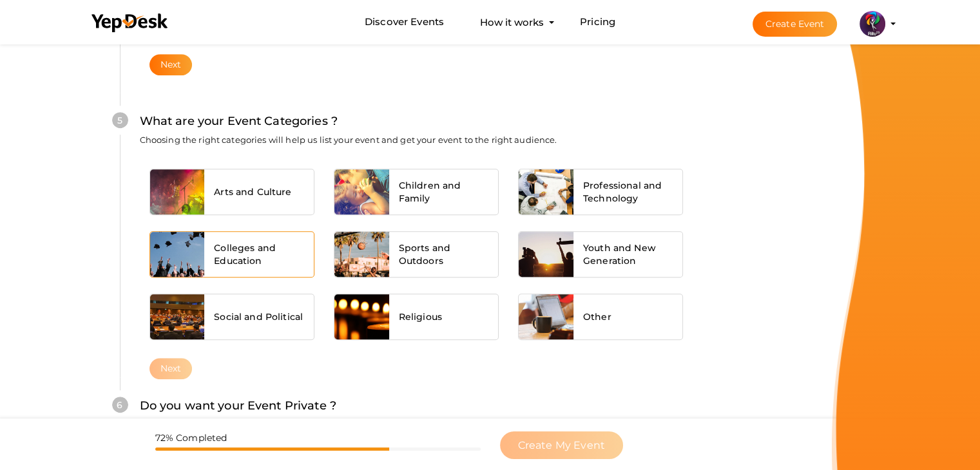
click at [188, 247] on div at bounding box center [177, 254] width 55 height 45
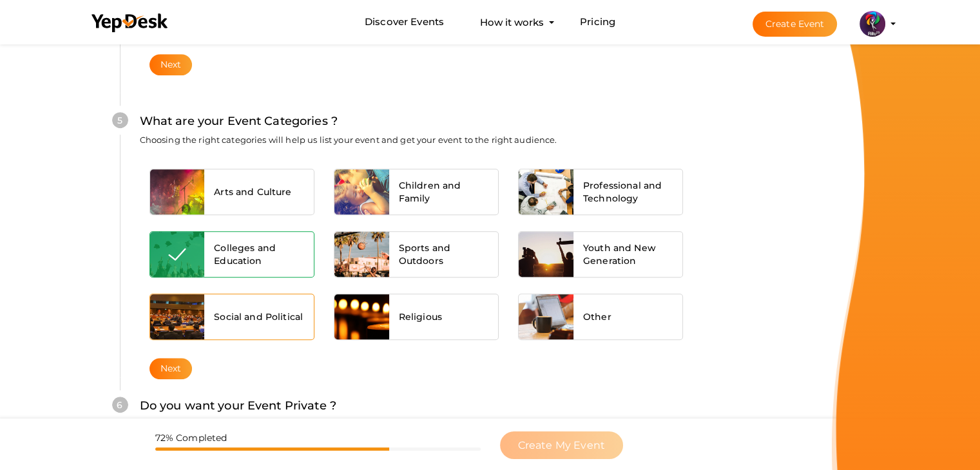
click at [179, 316] on div at bounding box center [177, 317] width 55 height 45
click at [187, 318] on div at bounding box center [177, 317] width 55 height 45
click at [178, 362] on button "Next" at bounding box center [171, 368] width 43 height 21
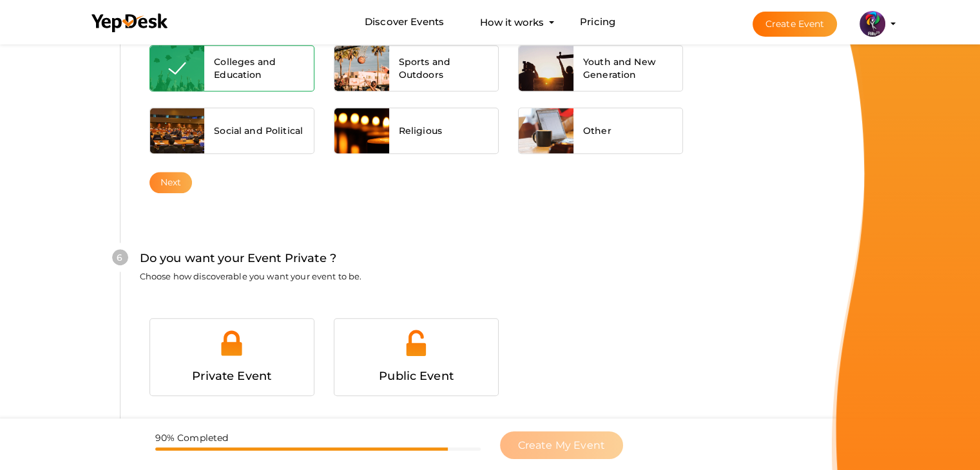
scroll to position [1210, 0]
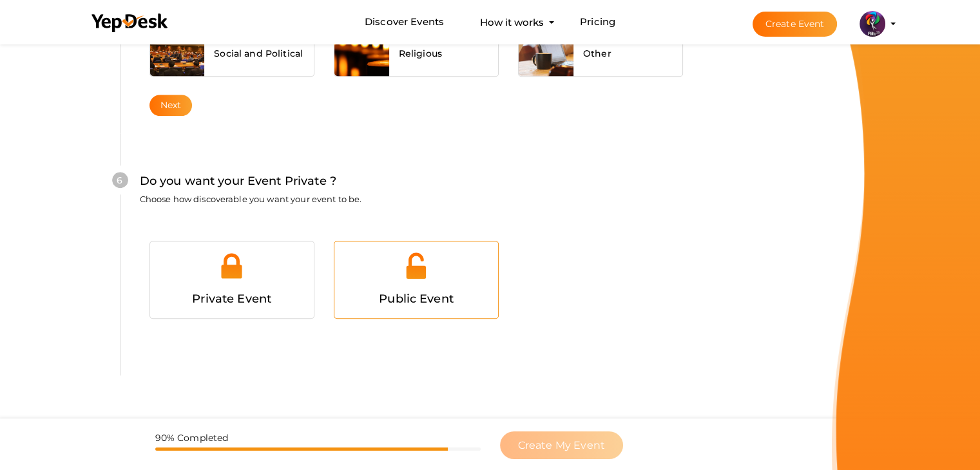
click at [412, 242] on div "Public Event" at bounding box center [416, 280] width 164 height 77
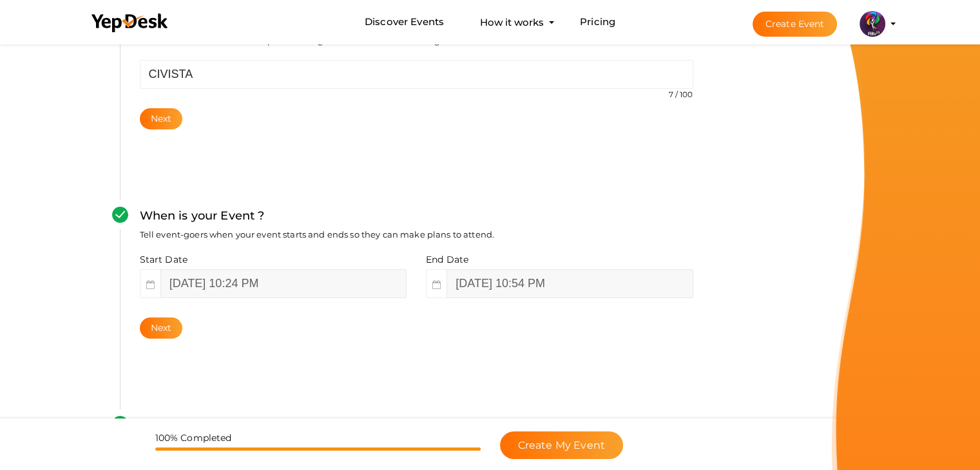
scroll to position [0, 0]
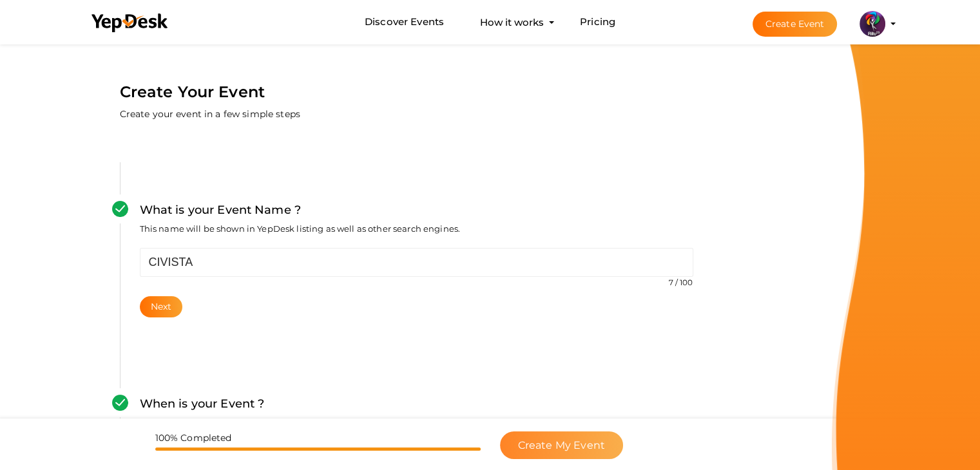
click at [548, 444] on span "Create My Event" at bounding box center [561, 446] width 87 height 12
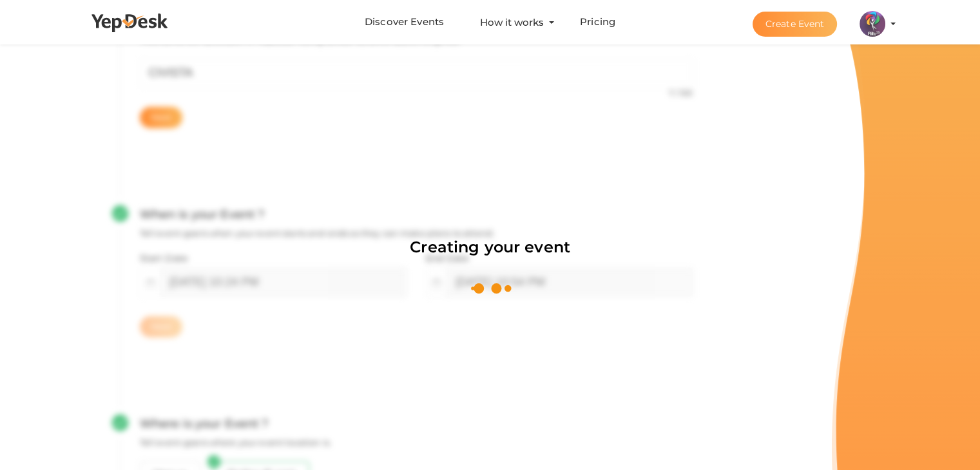
scroll to position [193, 0]
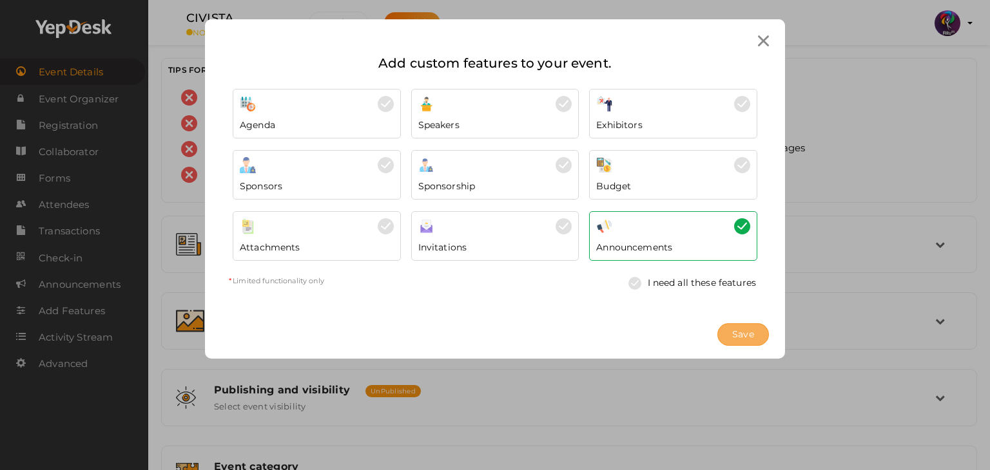
click at [744, 333] on span "Save" at bounding box center [743, 335] width 22 height 14
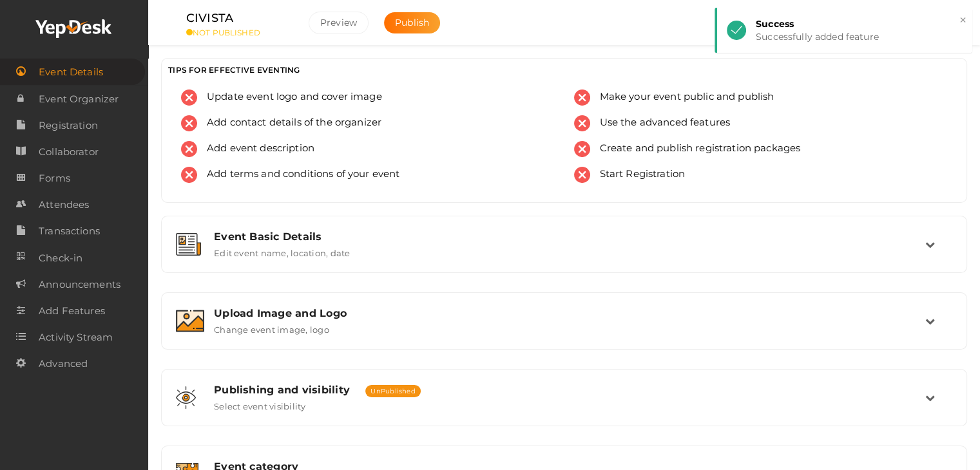
click at [552, 23] on ul "CIVISTA NOT PUBLISHED Preview Publish Preview RITUtsav 2025 ritticket@gmail.com…" at bounding box center [564, 16] width 800 height 32
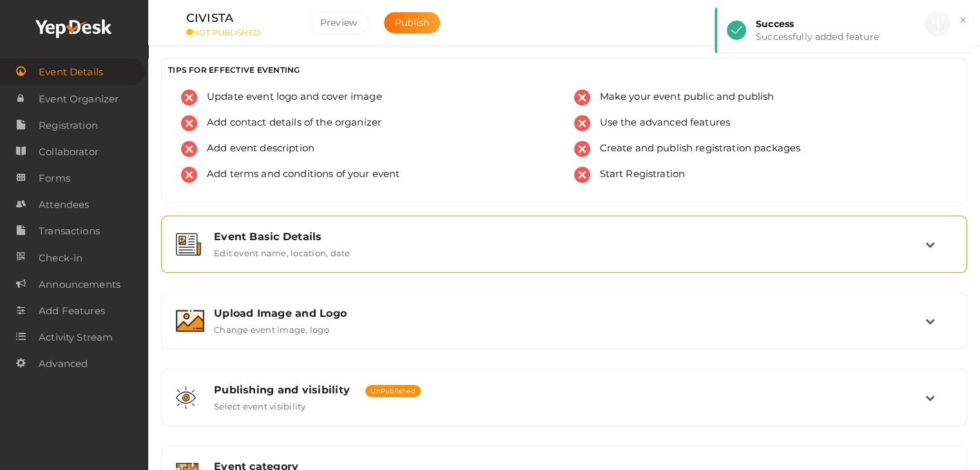
click at [426, 242] on div "Event Basic Details Edit event name, location, date" at bounding box center [564, 245] width 721 height 28
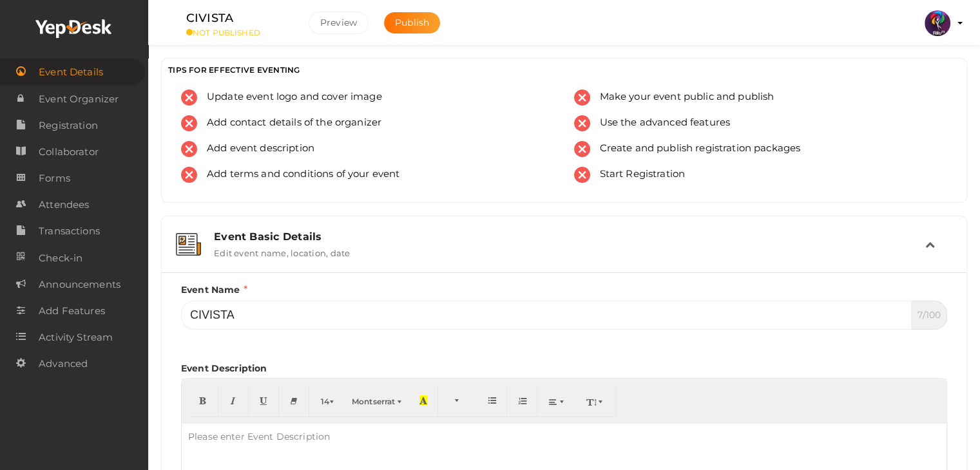
click at [927, 241] on icon at bounding box center [931, 245] width 10 height 10
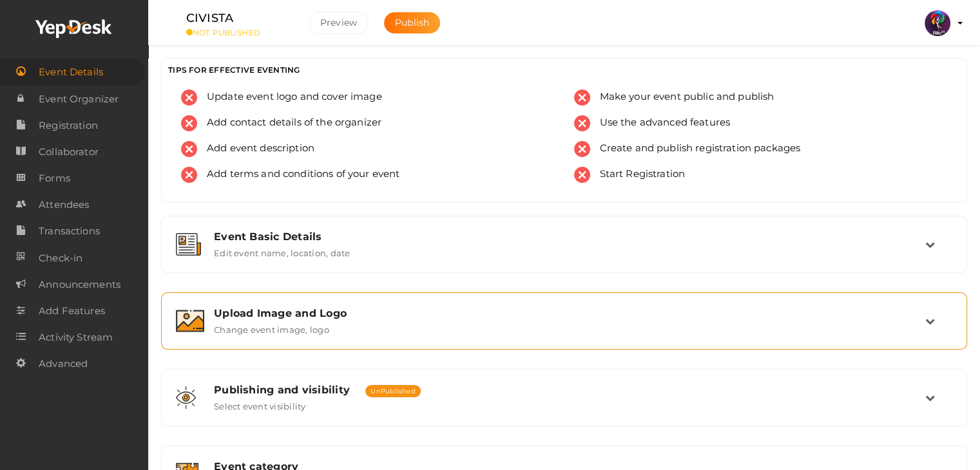
click at [695, 311] on div "Upload Image and Logo" at bounding box center [570, 313] width 712 height 12
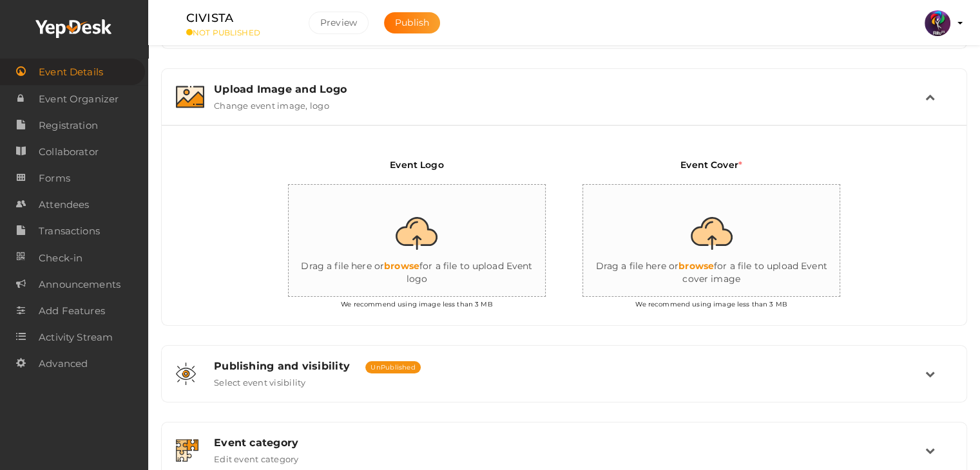
scroll to position [227, 0]
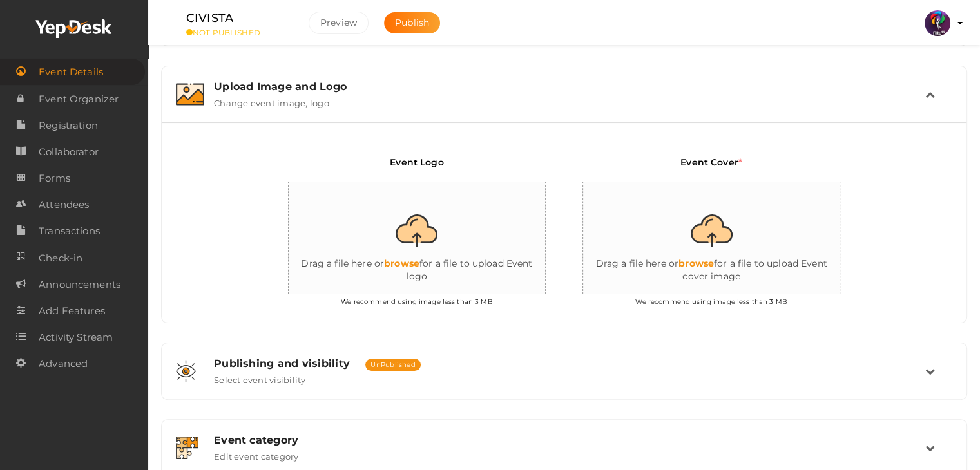
click at [412, 258] on input "file" at bounding box center [418, 238] width 258 height 113
type input "C:\fakepath\IMG-20251011-WA0144.jpg"
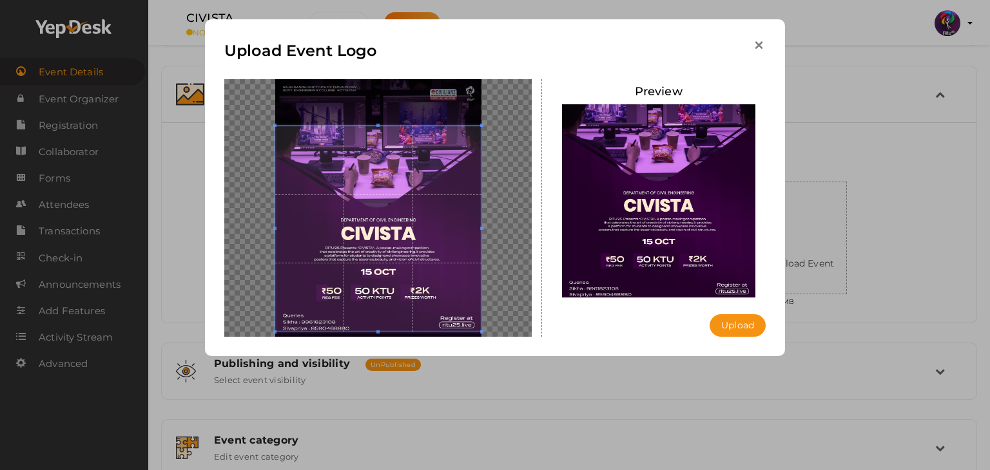
click at [758, 46] on icon "button" at bounding box center [759, 46] width 14 height 14
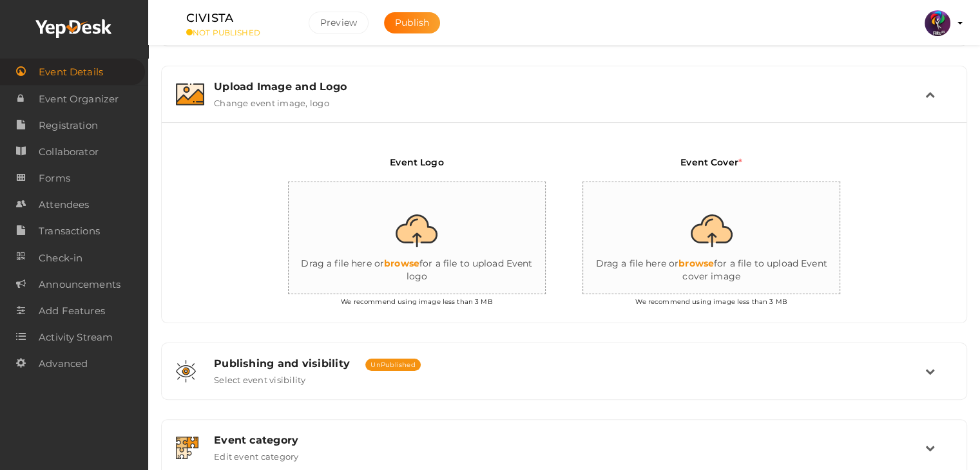
click at [429, 258] on input "file" at bounding box center [418, 238] width 258 height 113
type input "C:\fakepath\logo yepdesk.png"
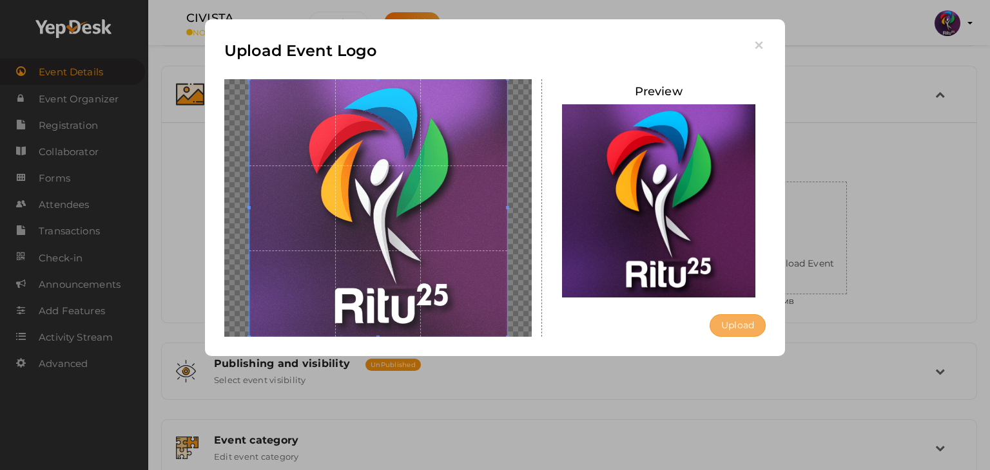
click at [740, 322] on button "Upload" at bounding box center [738, 326] width 56 height 23
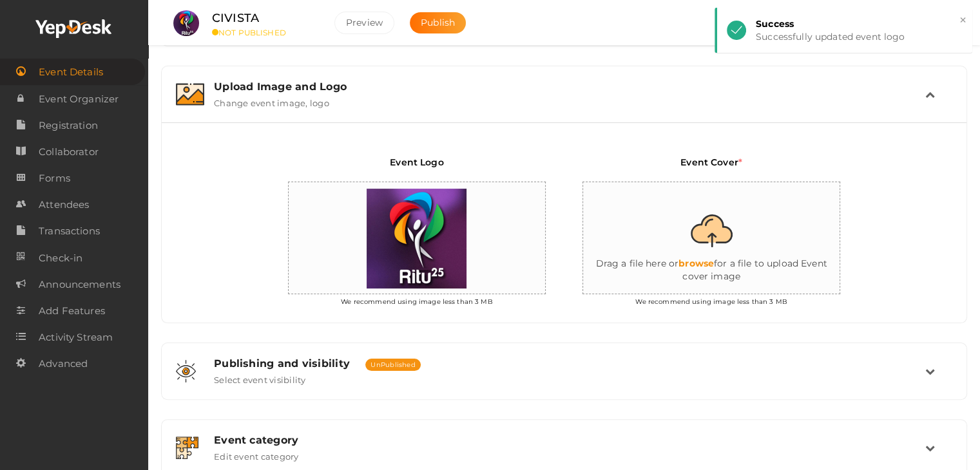
click at [700, 259] on input "file" at bounding box center [712, 238] width 258 height 113
type input "C:\fakepath\IMG-20251011-WA0144.jpg"
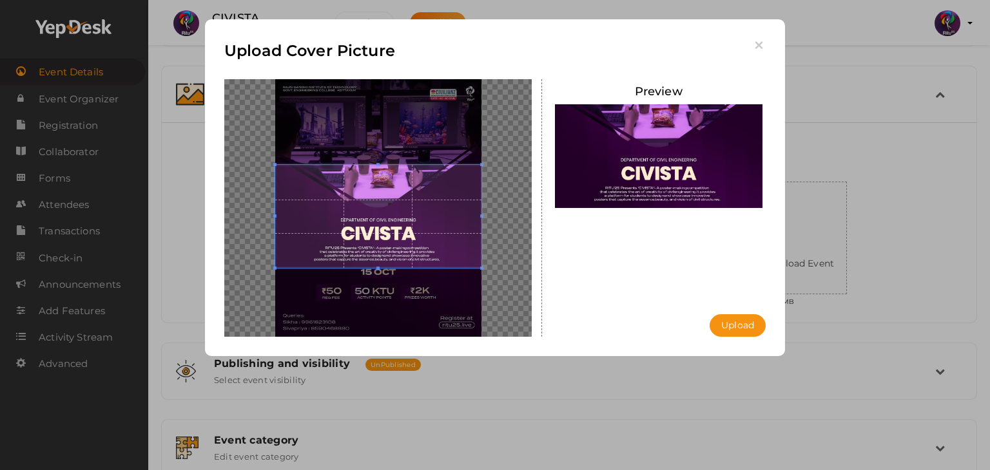
click at [369, 234] on span at bounding box center [378, 216] width 206 height 103
click at [738, 325] on button "Upload" at bounding box center [738, 326] width 56 height 23
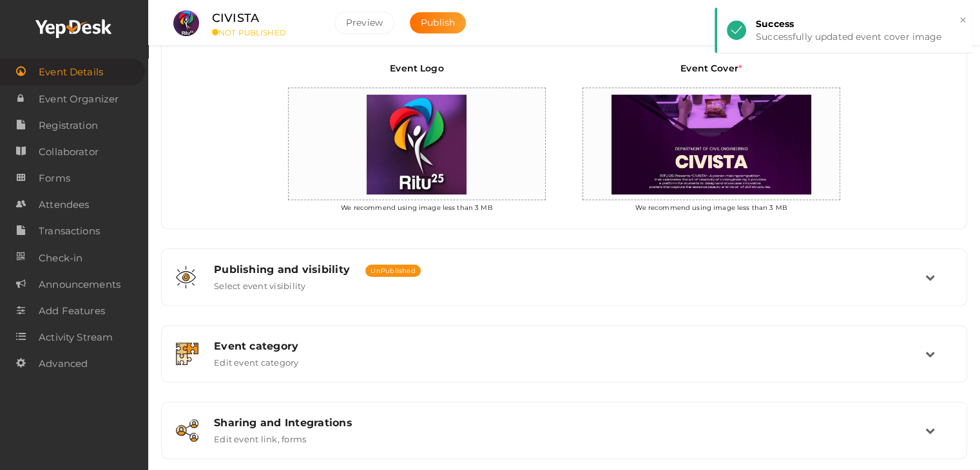
scroll to position [326, 0]
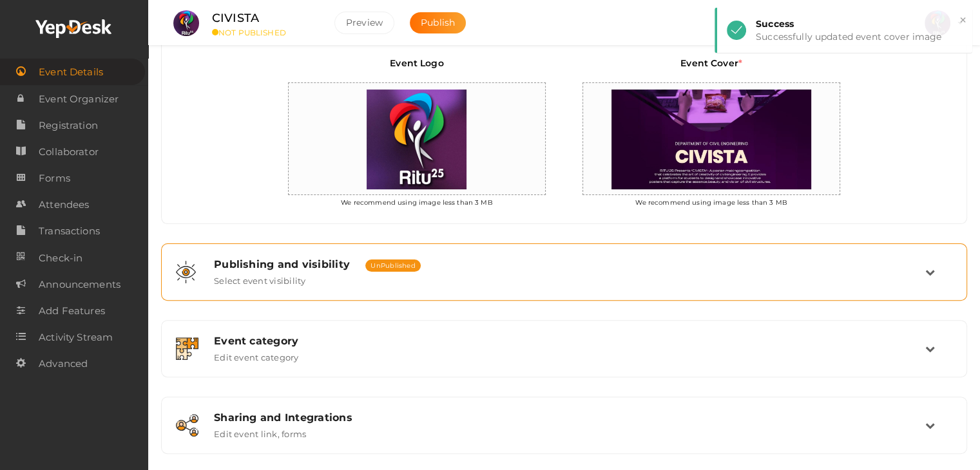
click at [869, 283] on div "Publishing and visibility Published UnPublished Select event visibility" at bounding box center [564, 272] width 721 height 28
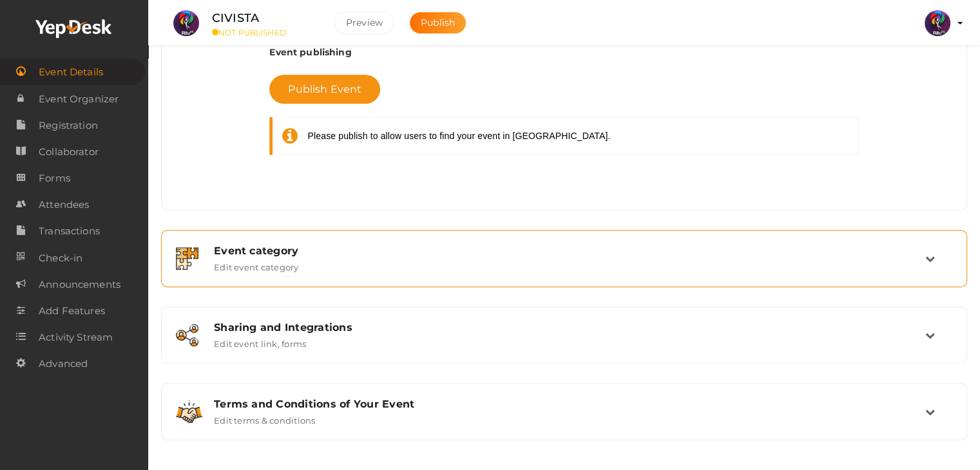
scroll to position [588, 0]
click at [480, 273] on div "Event category Edit event category" at bounding box center [564, 258] width 792 height 43
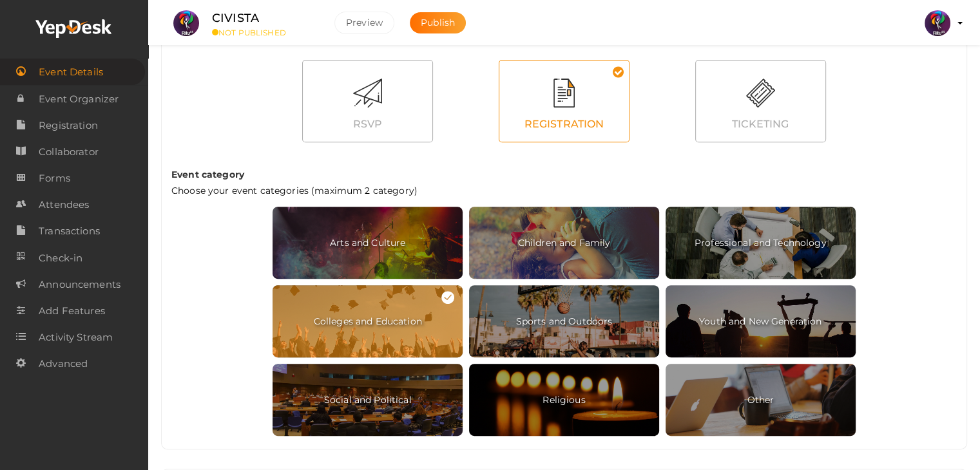
scroll to position [523, 0]
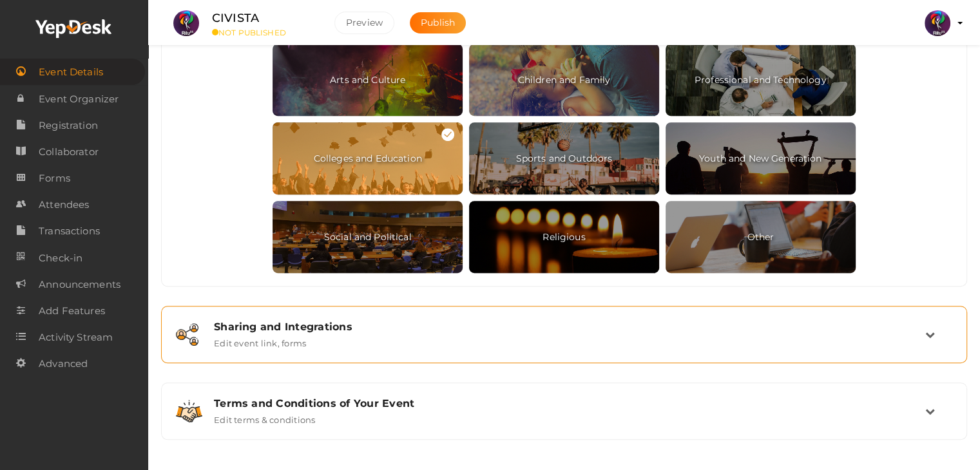
click at [373, 341] on div "Sharing and Integrations Edit event link, forms" at bounding box center [564, 335] width 721 height 28
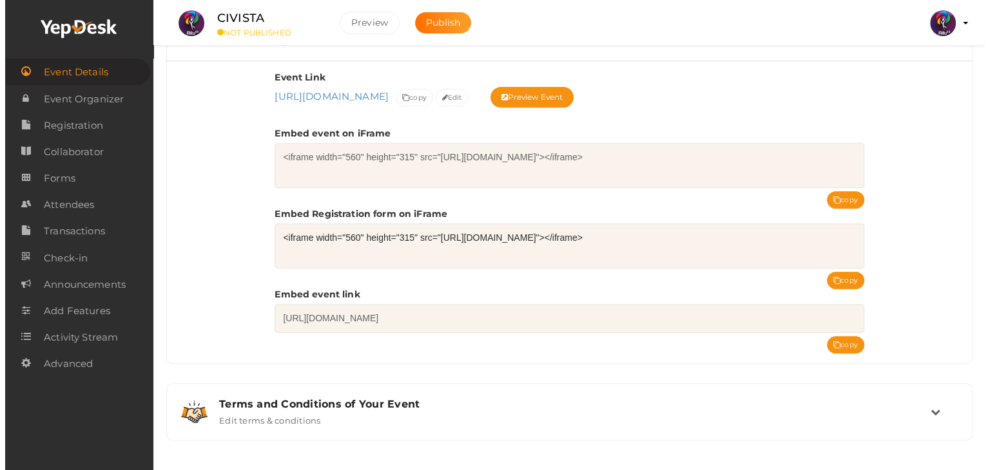
scroll to position [0, 0]
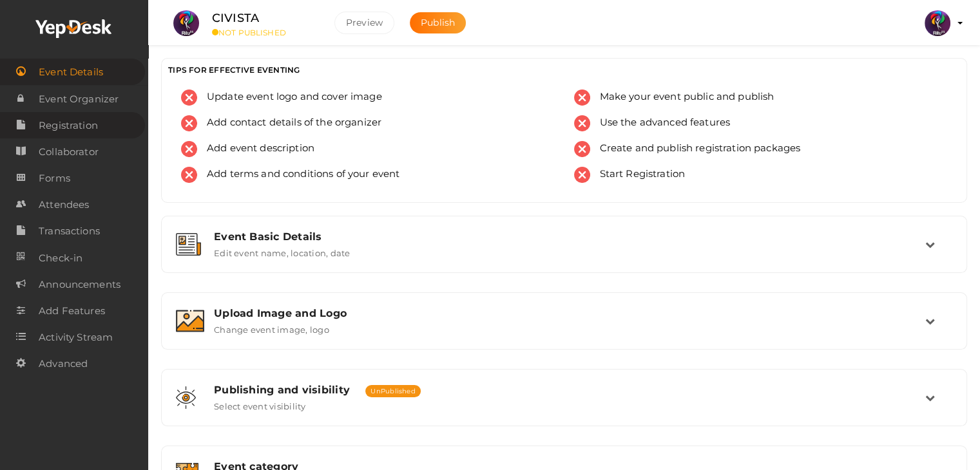
click at [92, 126] on span "Registration" at bounding box center [68, 126] width 59 height 26
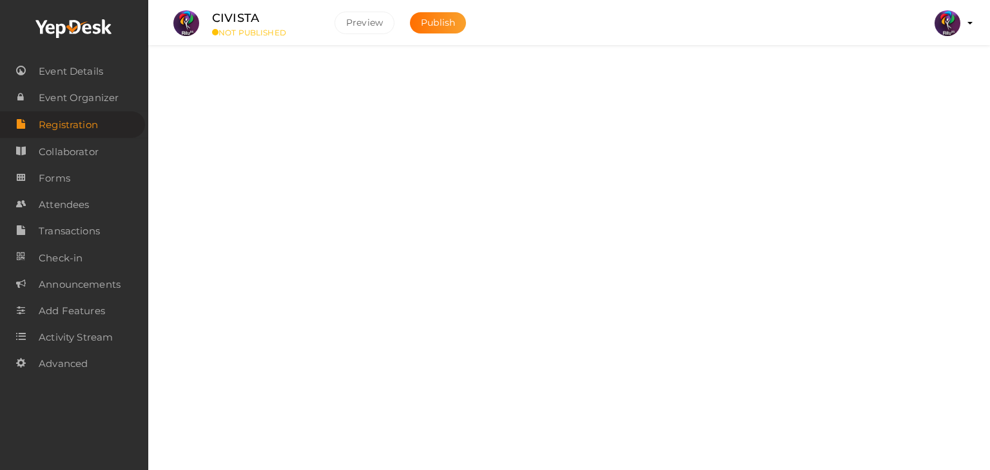
click at [537, 113] on div "Packages" at bounding box center [574, 117] width 683 height 12
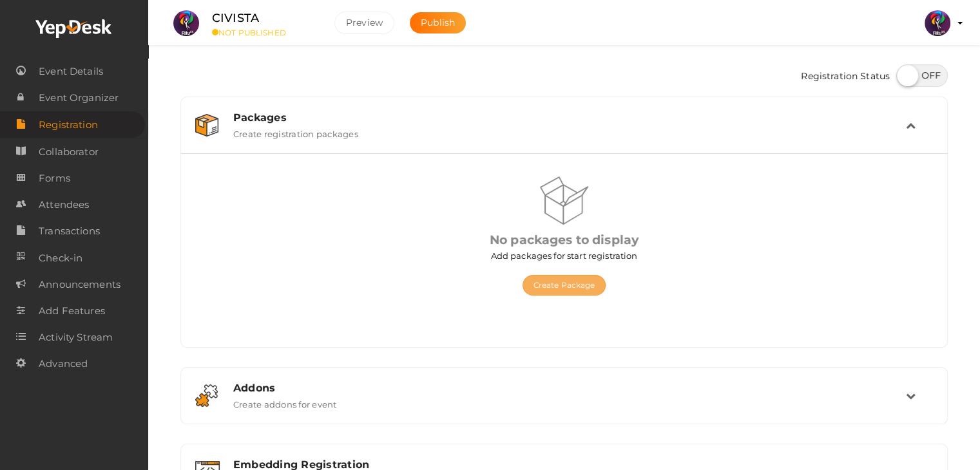
click at [550, 276] on button "Create Package" at bounding box center [565, 285] width 84 height 21
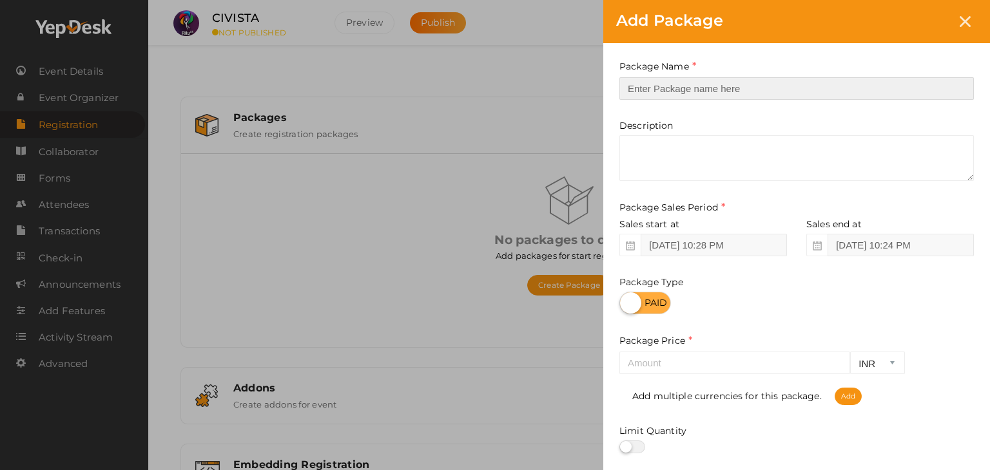
click at [674, 91] on input "text" at bounding box center [796, 88] width 354 height 23
type input "Registration"
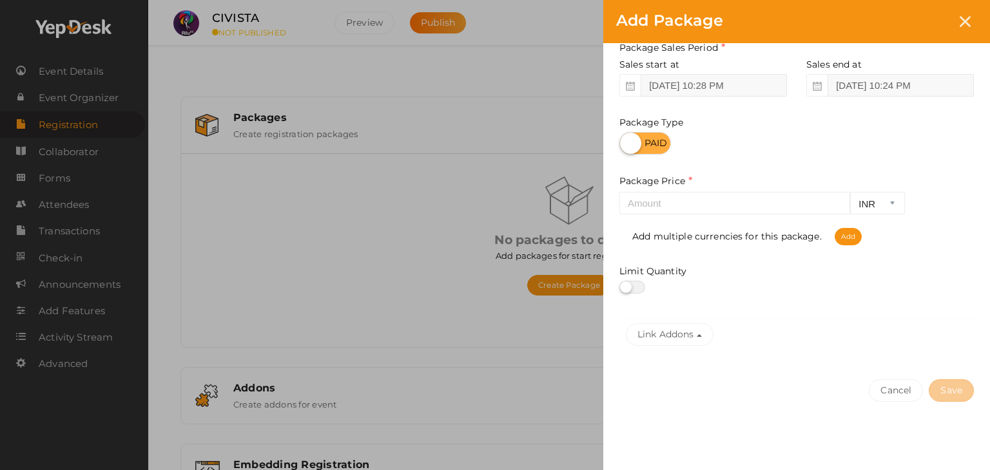
scroll to position [160, 0]
click at [662, 206] on input "number" at bounding box center [734, 203] width 231 height 23
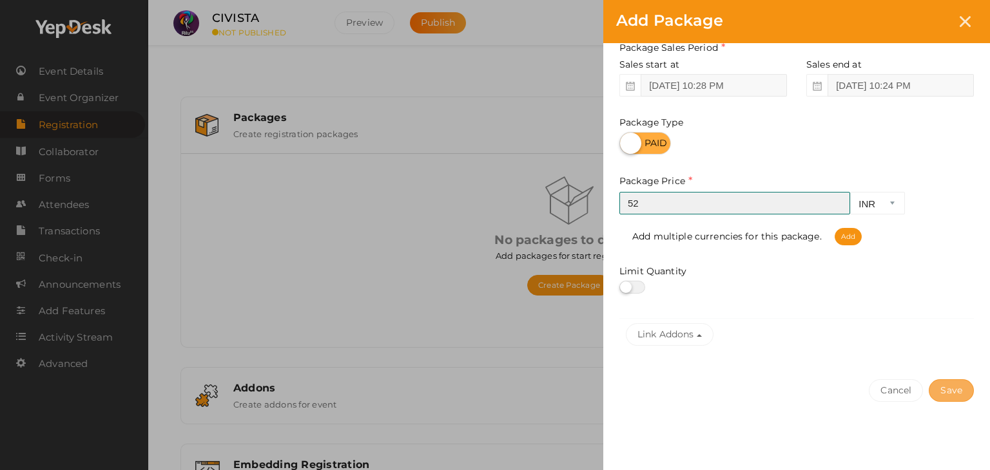
type input "52"
click at [951, 389] on button "Save" at bounding box center [951, 391] width 45 height 23
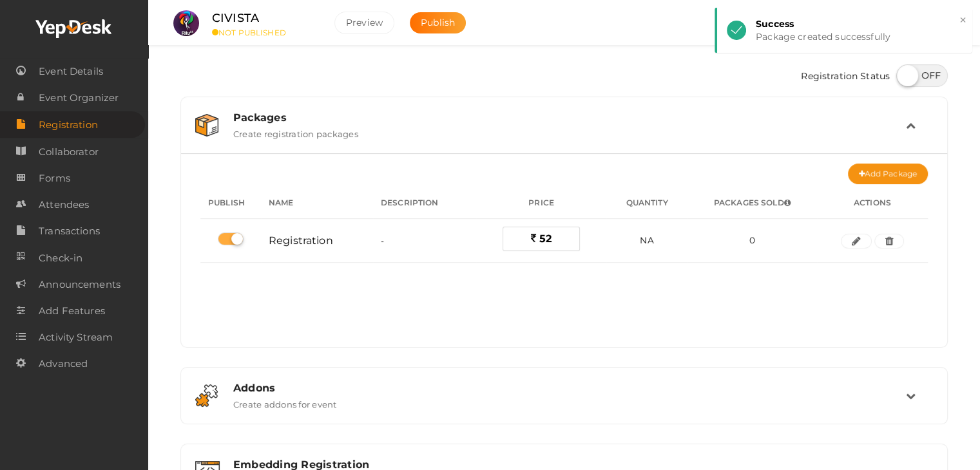
scroll to position [0, 0]
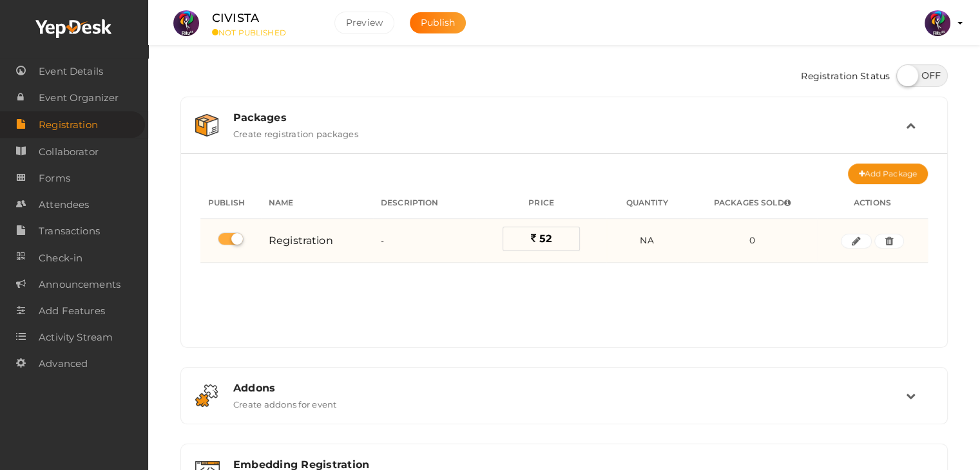
click at [552, 240] on label "52" at bounding box center [541, 239] width 77 height 24
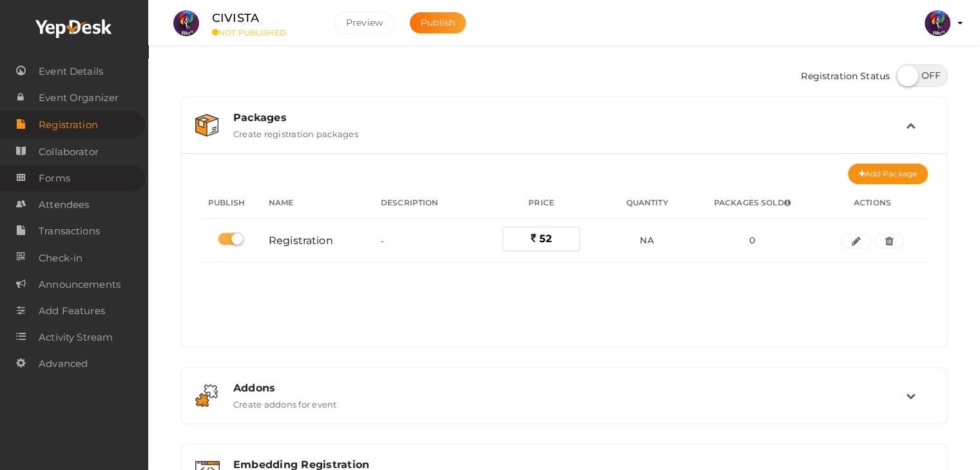
click at [64, 183] on span "Forms" at bounding box center [55, 179] width 32 height 26
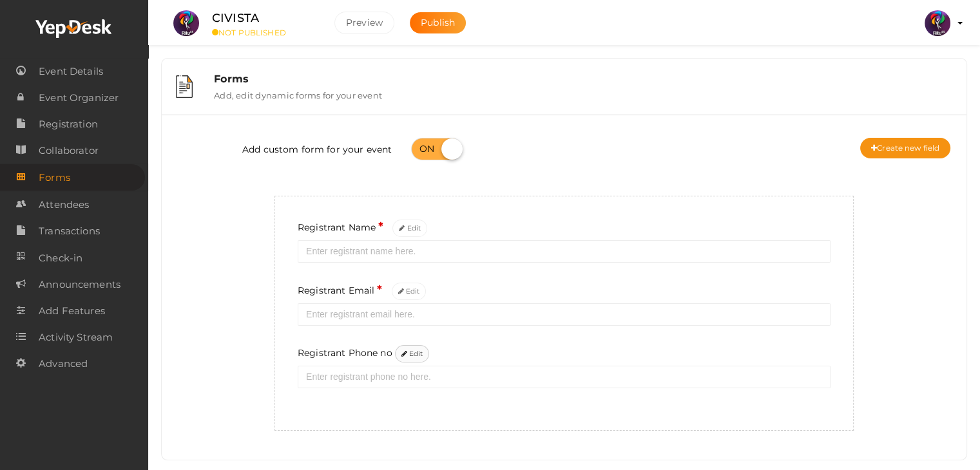
click at [405, 355] on icon at bounding box center [405, 354] width 6 height 7
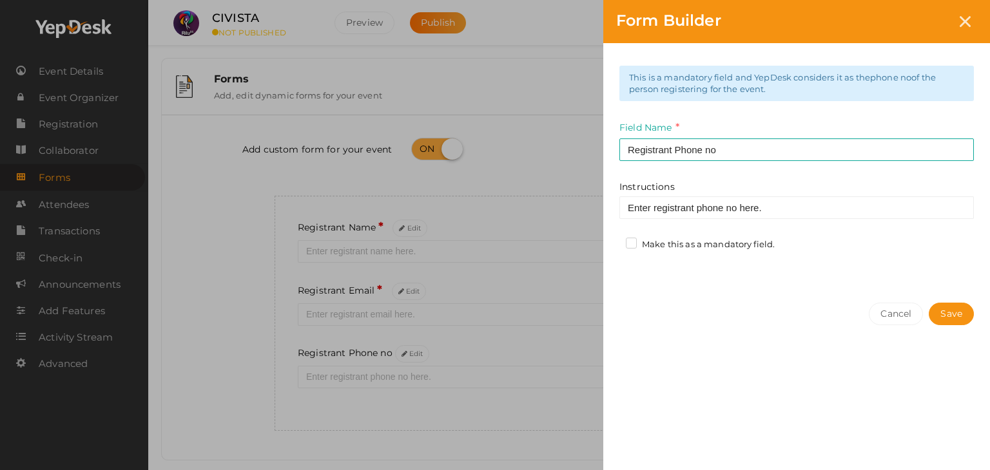
click at [631, 242] on label "Make this as a mandatory field." at bounding box center [700, 244] width 149 height 13
click at [613, 241] on input "Make this as a mandatory field." at bounding box center [613, 241] width 0 height 0
click at [943, 315] on button "Save" at bounding box center [951, 314] width 45 height 23
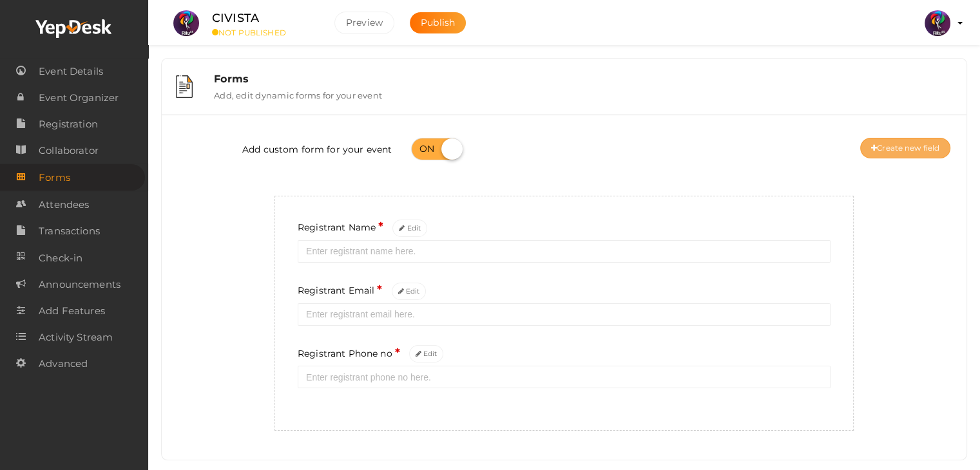
click at [907, 149] on button "Create new field" at bounding box center [905, 148] width 90 height 21
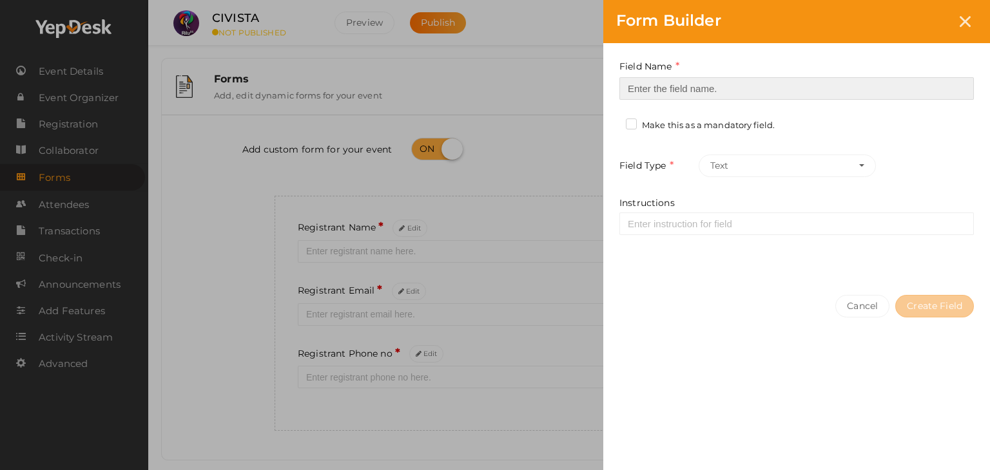
click at [694, 89] on input at bounding box center [796, 88] width 354 height 23
type input "Registrant College"
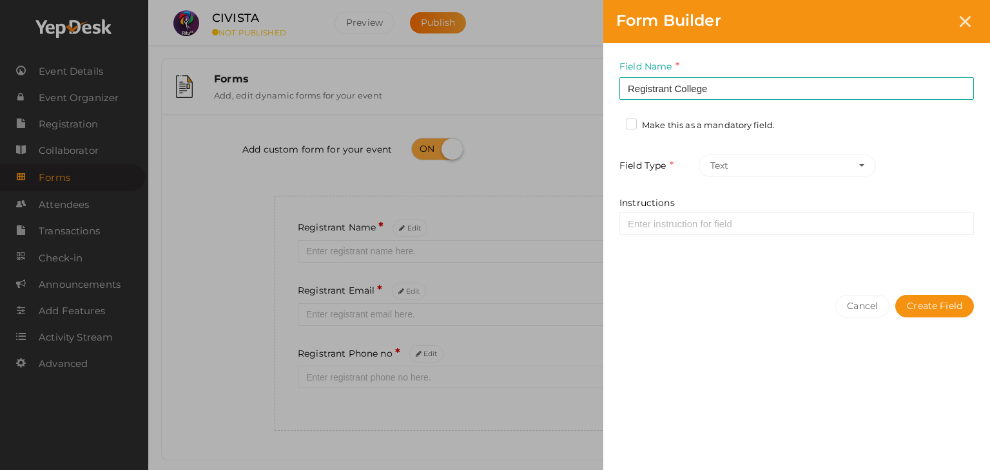
click at [630, 125] on label "Make this as a mandatory field." at bounding box center [700, 125] width 149 height 13
click at [613, 122] on input "Make this as a mandatory field." at bounding box center [613, 122] width 0 height 0
click at [914, 303] on button "Create Field" at bounding box center [934, 306] width 79 height 23
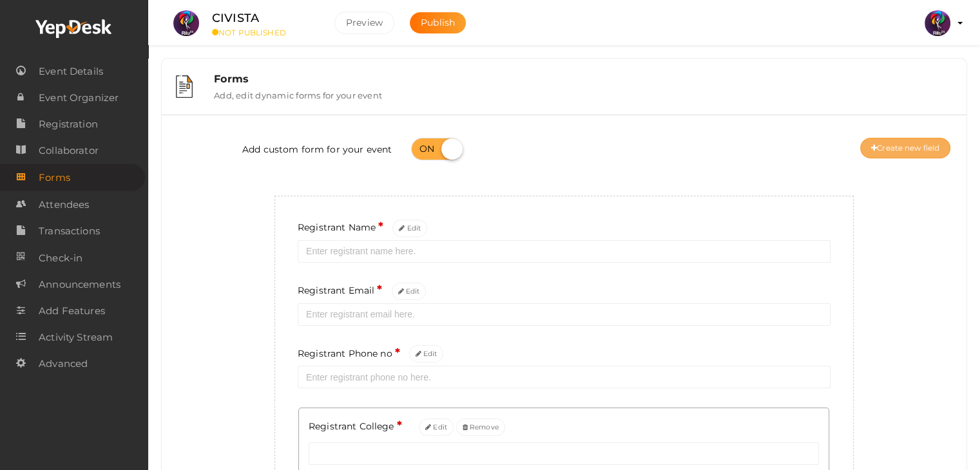
click at [935, 146] on button "Create new field" at bounding box center [905, 148] width 90 height 21
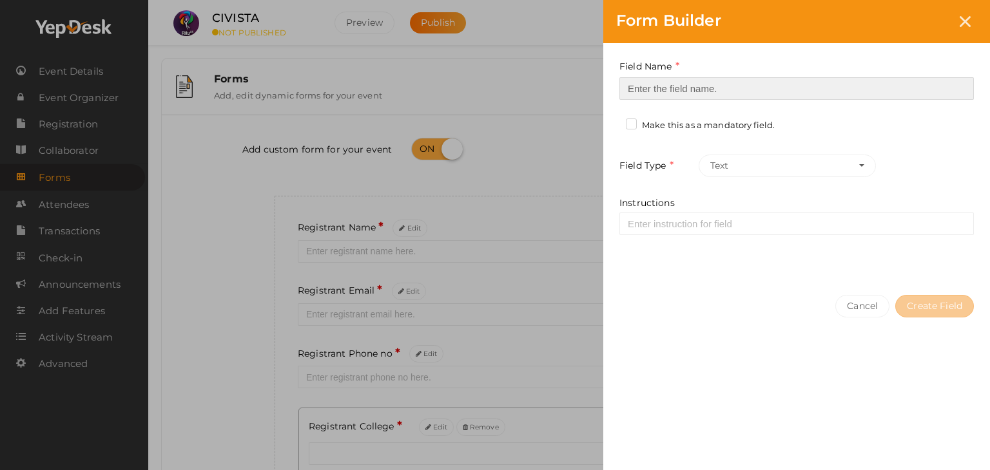
click at [674, 84] on input at bounding box center [796, 88] width 354 height 23
type input "Refferal ID"
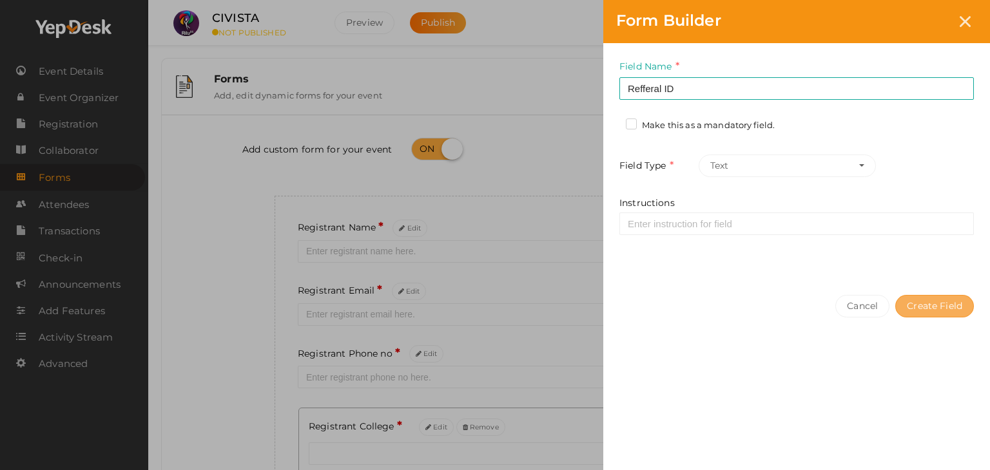
click at [929, 311] on button "Create Field" at bounding box center [934, 306] width 79 height 23
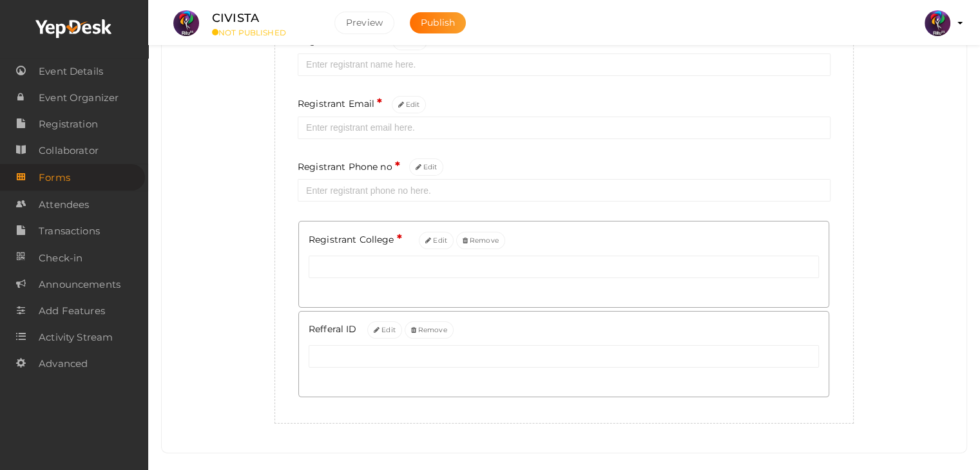
scroll to position [204, 0]
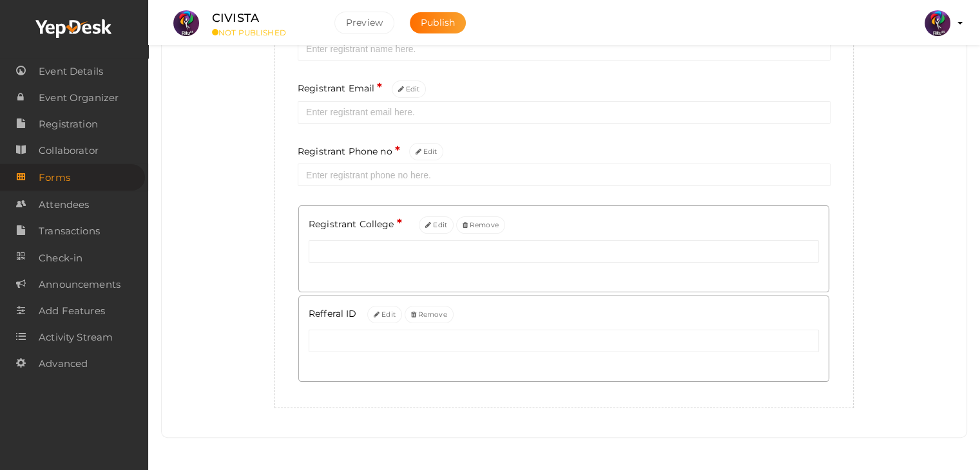
click at [171, 333] on div "Add custom form for your event Create new field Registrant Name * Edit Registra…" at bounding box center [564, 166] width 786 height 486
click at [199, 298] on div "Add custom form for your event Create new field Registrant Name * Edit Registra…" at bounding box center [564, 166] width 786 height 486
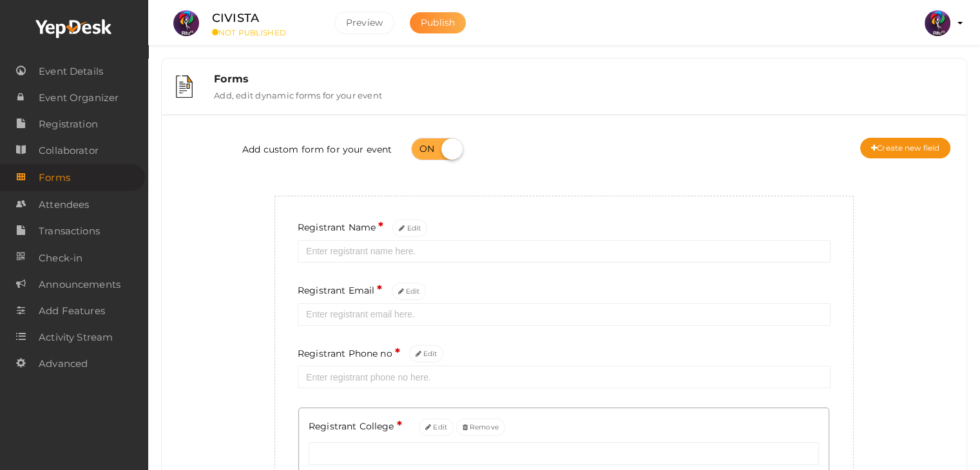
click at [451, 29] on button "Publish" at bounding box center [438, 22] width 56 height 21
click at [66, 62] on span "Event Details" at bounding box center [71, 72] width 64 height 26
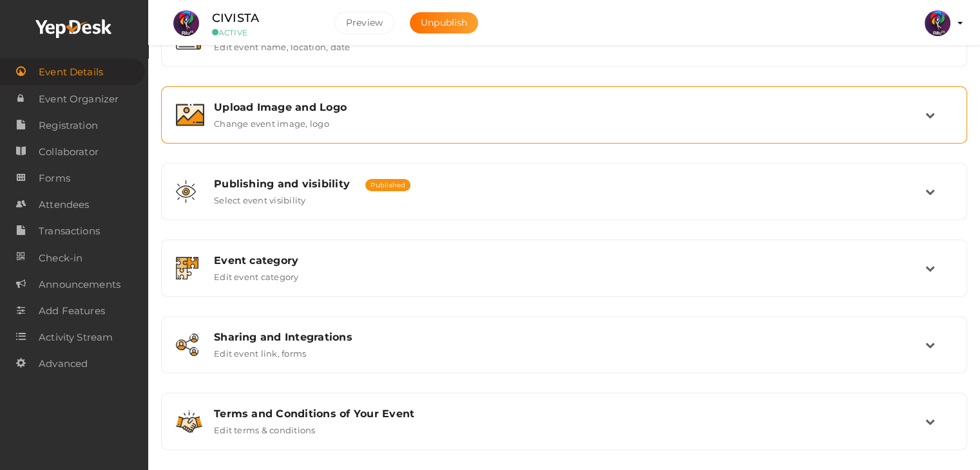
scroll to position [211, 0]
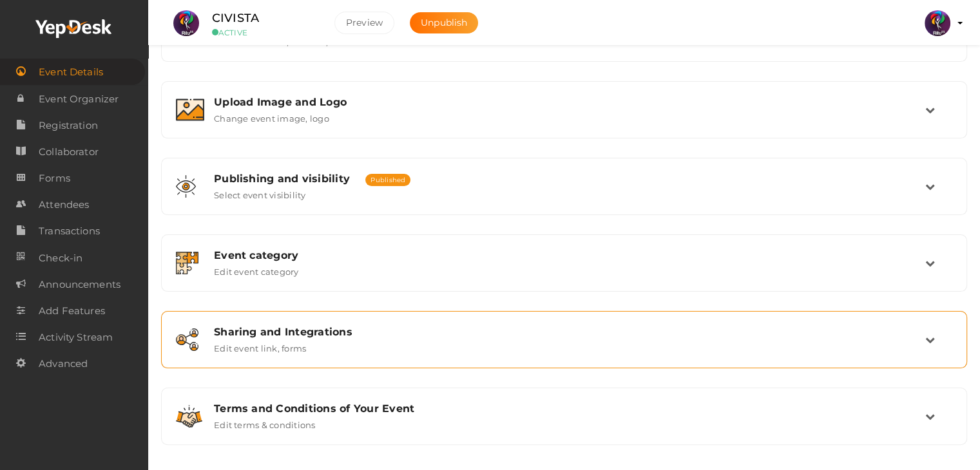
click at [427, 359] on div "Sharing and Integrations Edit event link, forms" at bounding box center [564, 339] width 792 height 43
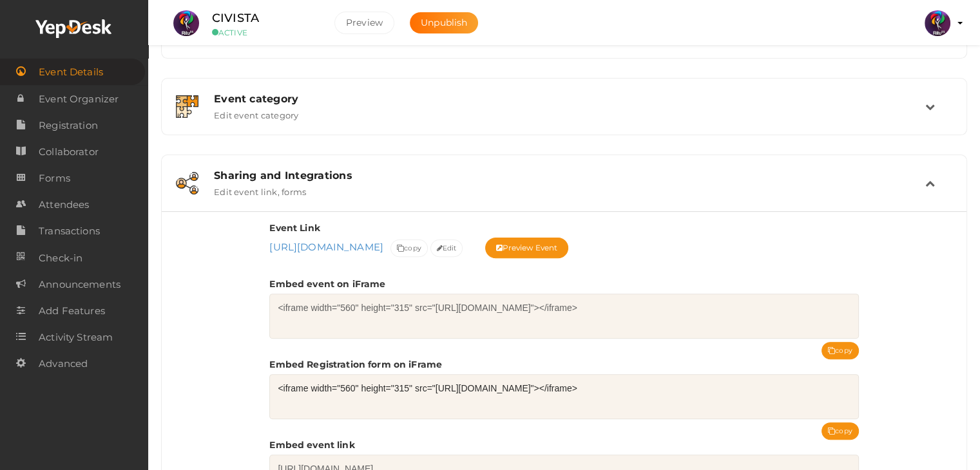
scroll to position [391, 0]
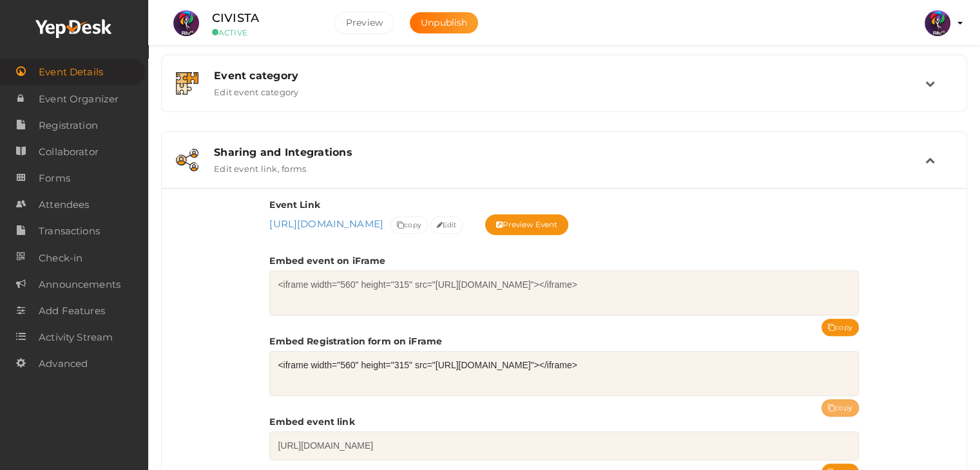
click at [833, 405] on icon at bounding box center [831, 408] width 7 height 7
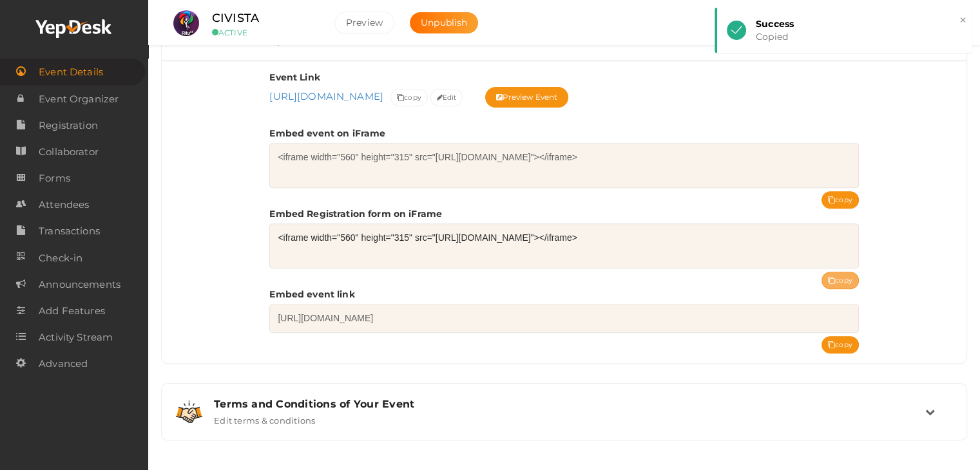
scroll to position [518, 0]
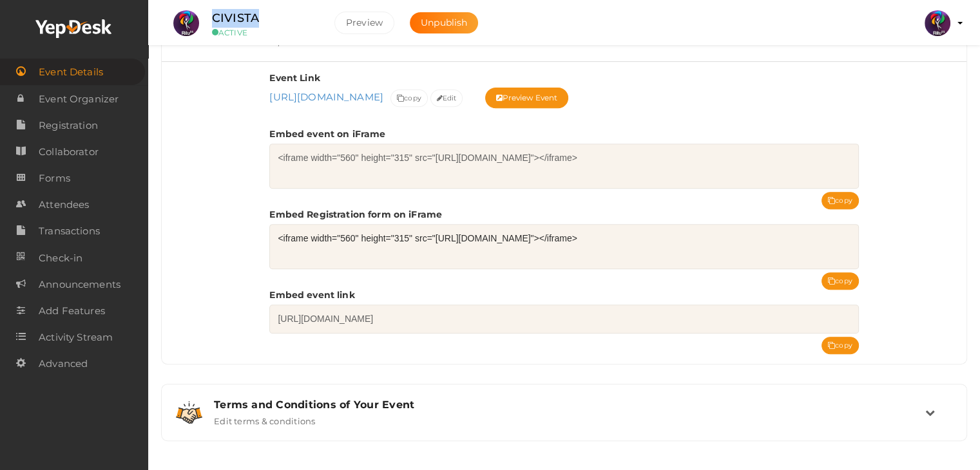
drag, startPoint x: 281, startPoint y: 16, endPoint x: 206, endPoint y: 12, distance: 74.9
click at [206, 12] on div "CIVISTA ACTIVE" at bounding box center [263, 23] width 129 height 28
copy label "CIVISTA"
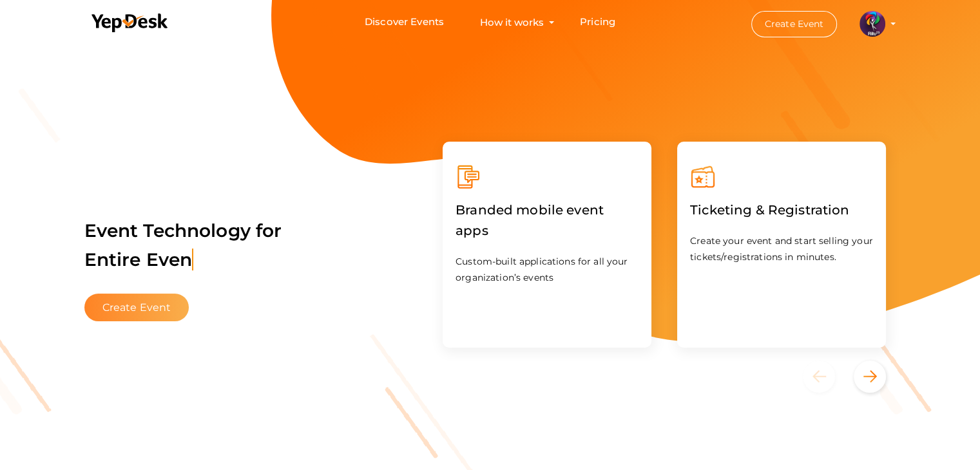
click at [147, 309] on button "Create Event" at bounding box center [136, 308] width 105 height 28
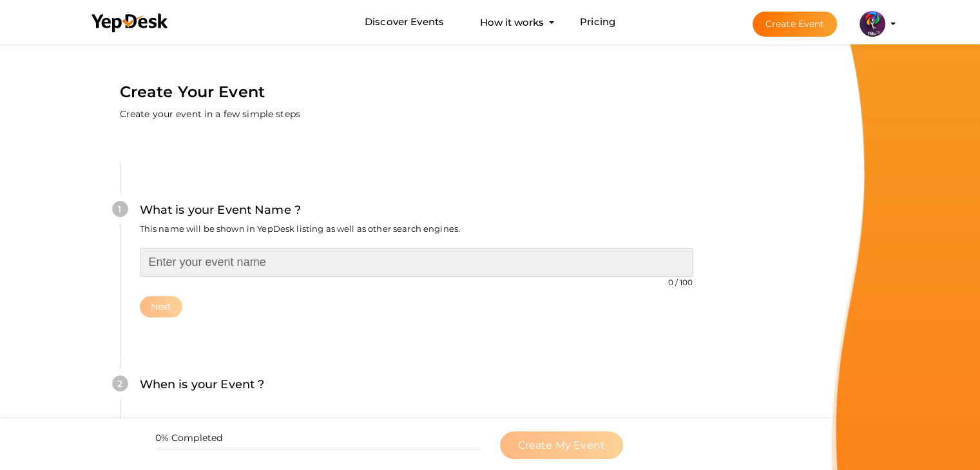
click at [211, 265] on input "text" at bounding box center [417, 262] width 554 height 29
